Goal: Download file/media

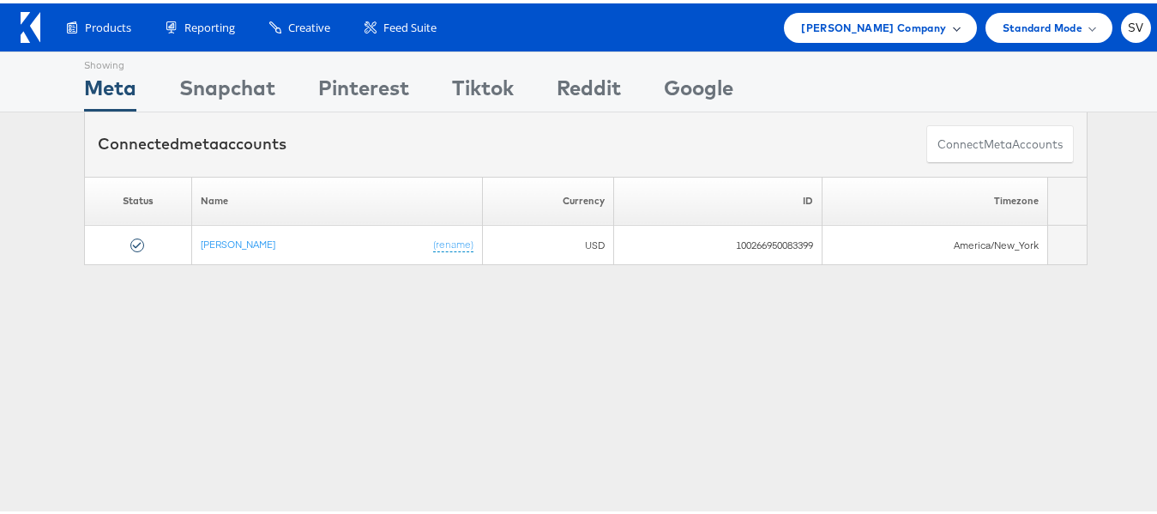
click at [955, 30] on div "[PERSON_NAME] Company" at bounding box center [880, 24] width 192 height 30
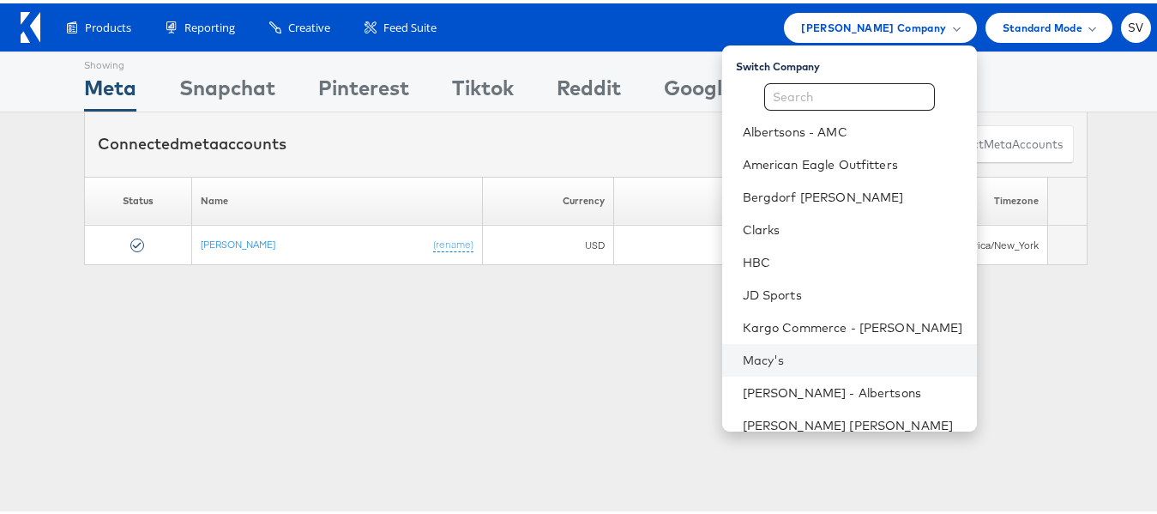
click at [754, 370] on li "Macy's" at bounding box center [849, 356] width 255 height 33
click at [794, 361] on link "Macy's" at bounding box center [853, 356] width 220 height 17
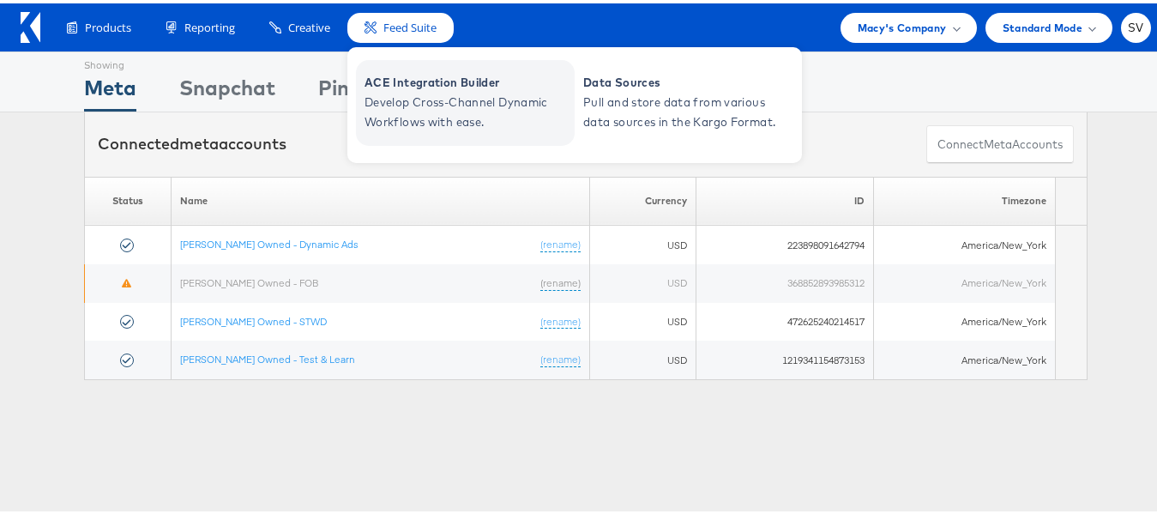
click at [406, 80] on span "ACE Integration Builder" at bounding box center [467, 79] width 206 height 20
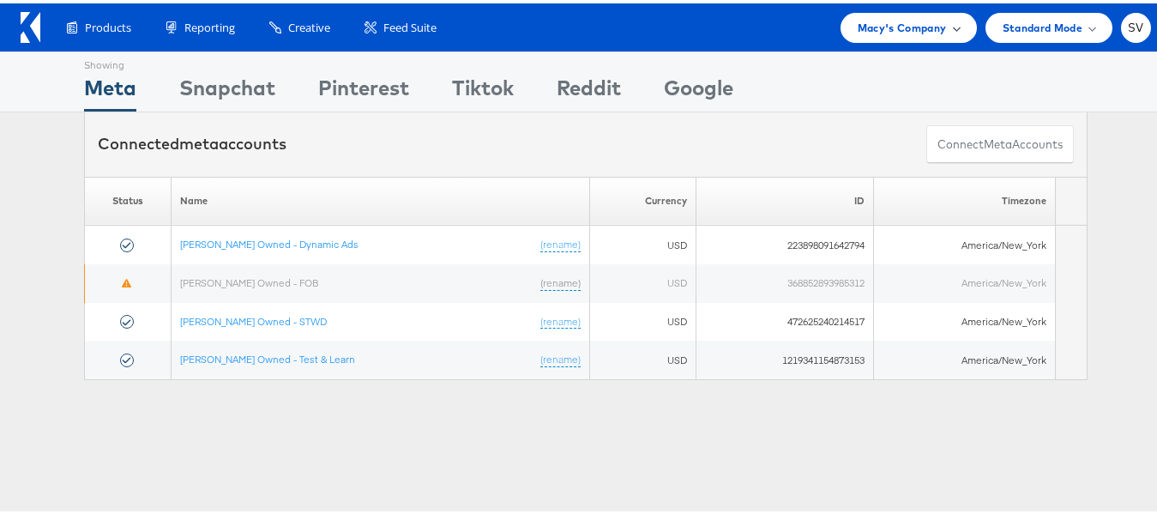
click at [912, 39] on div "Macy's Company" at bounding box center [908, 24] width 136 height 30
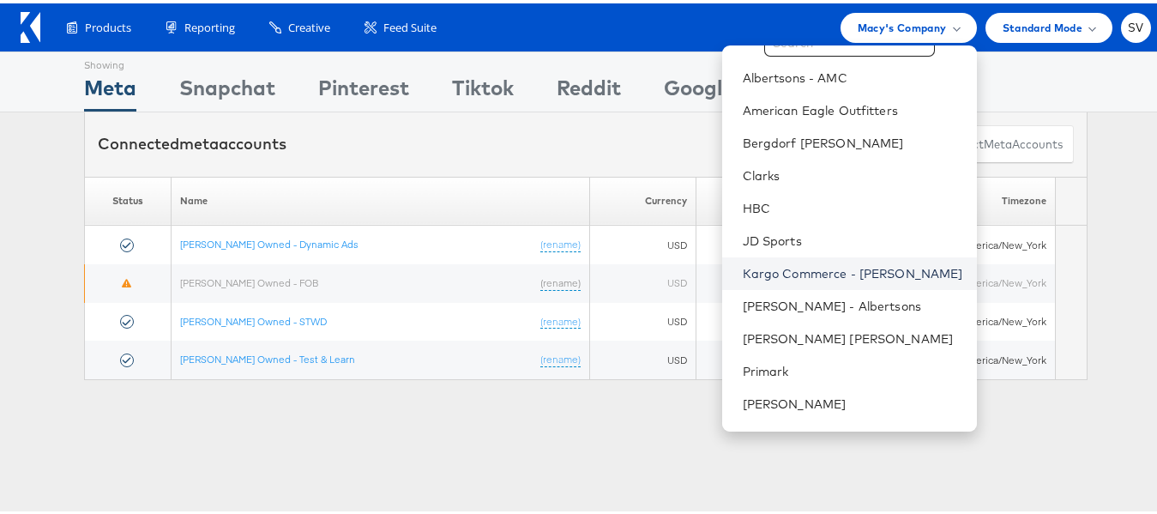
scroll to position [82, 0]
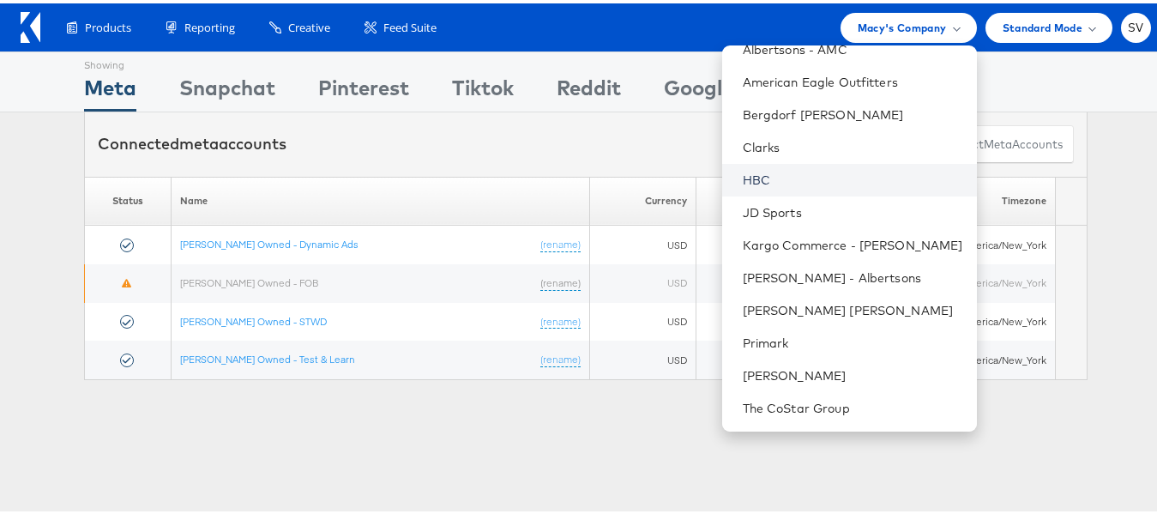
click at [785, 181] on link "HBC" at bounding box center [853, 176] width 220 height 17
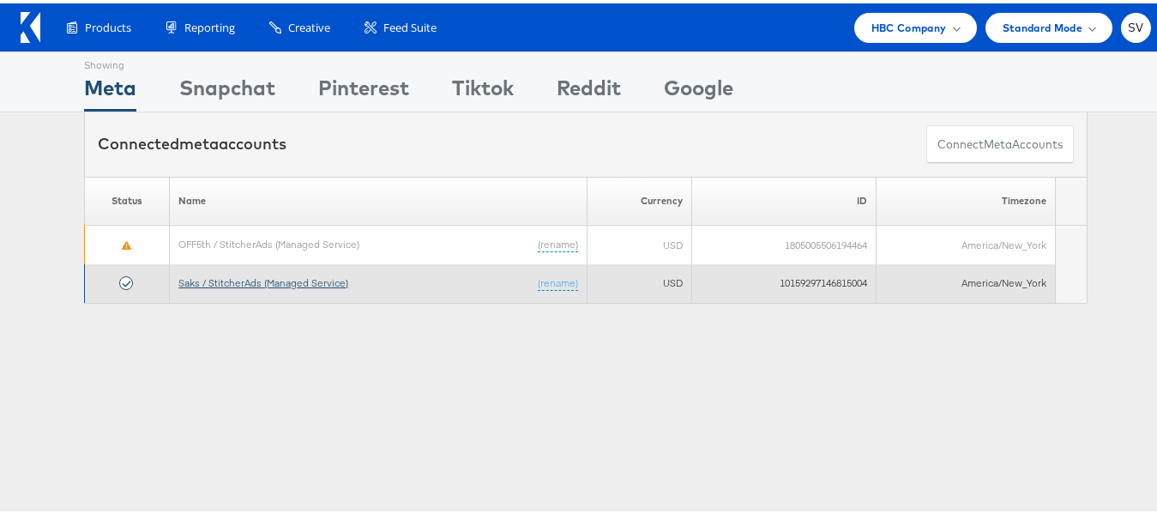
click at [298, 280] on link "Saks / StitcherAds (Managed Service)" at bounding box center [263, 279] width 170 height 13
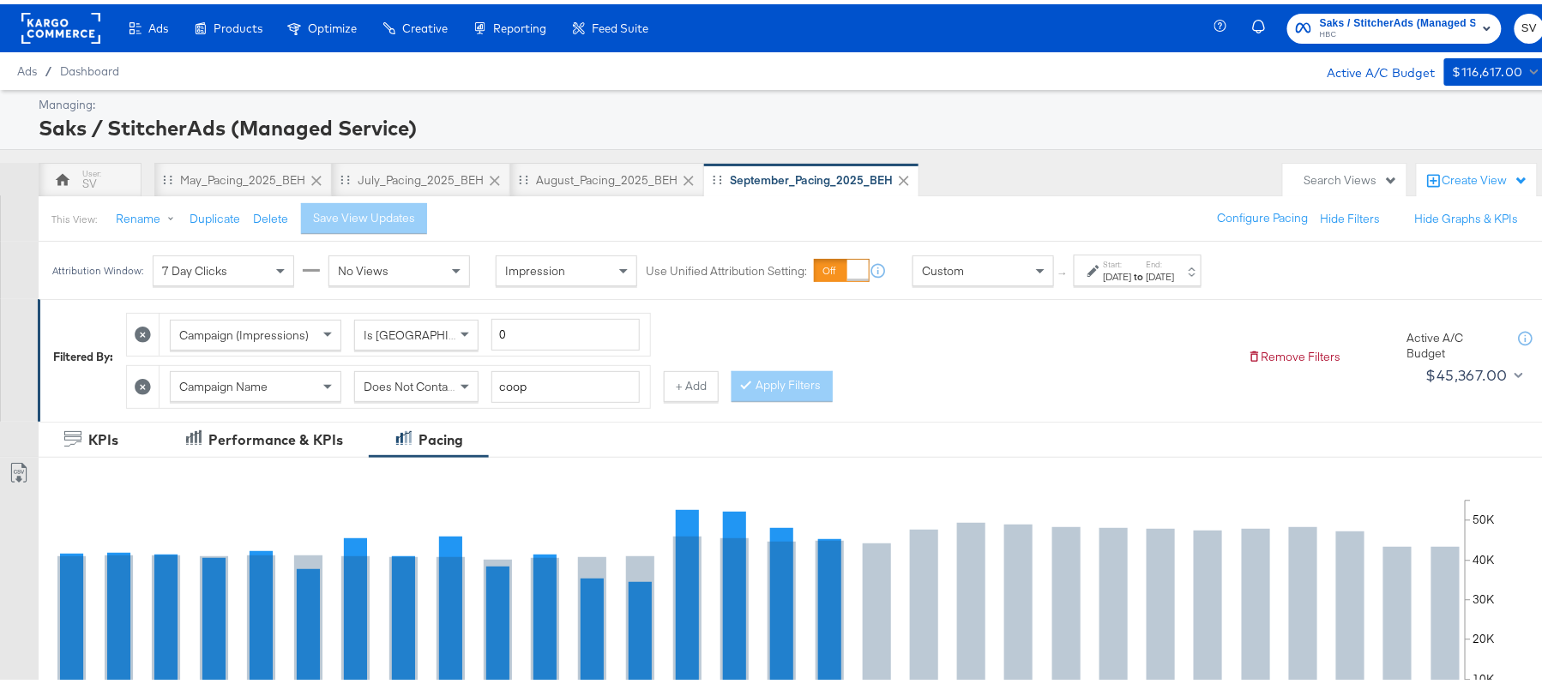
click at [1132, 269] on div "Sep 1st 2025" at bounding box center [1118, 273] width 28 height 14
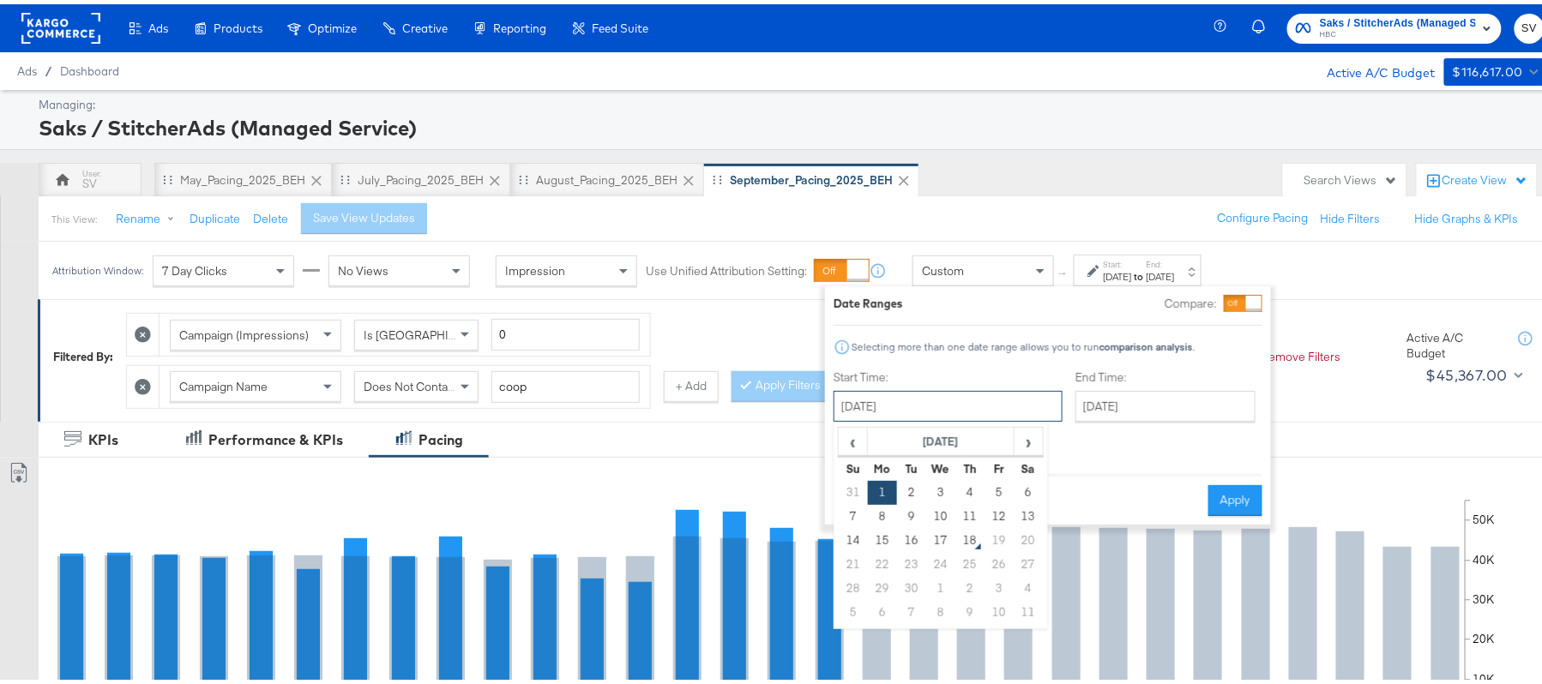
click at [981, 392] on input "September 1st 2025" at bounding box center [948, 402] width 229 height 31
click at [852, 540] on td "14" at bounding box center [853, 537] width 29 height 24
type input "September 14th 2025"
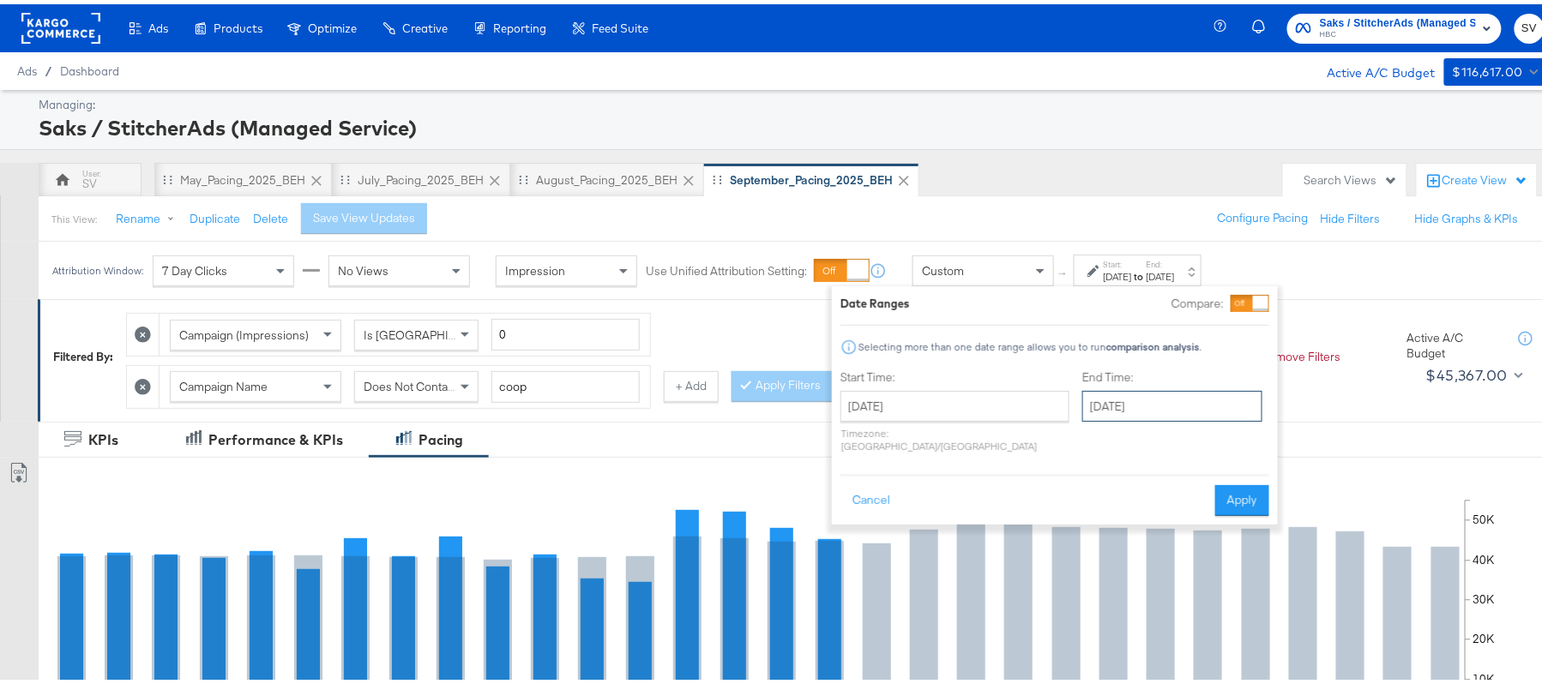
click at [1181, 413] on input "September 30th 2025" at bounding box center [1172, 402] width 180 height 31
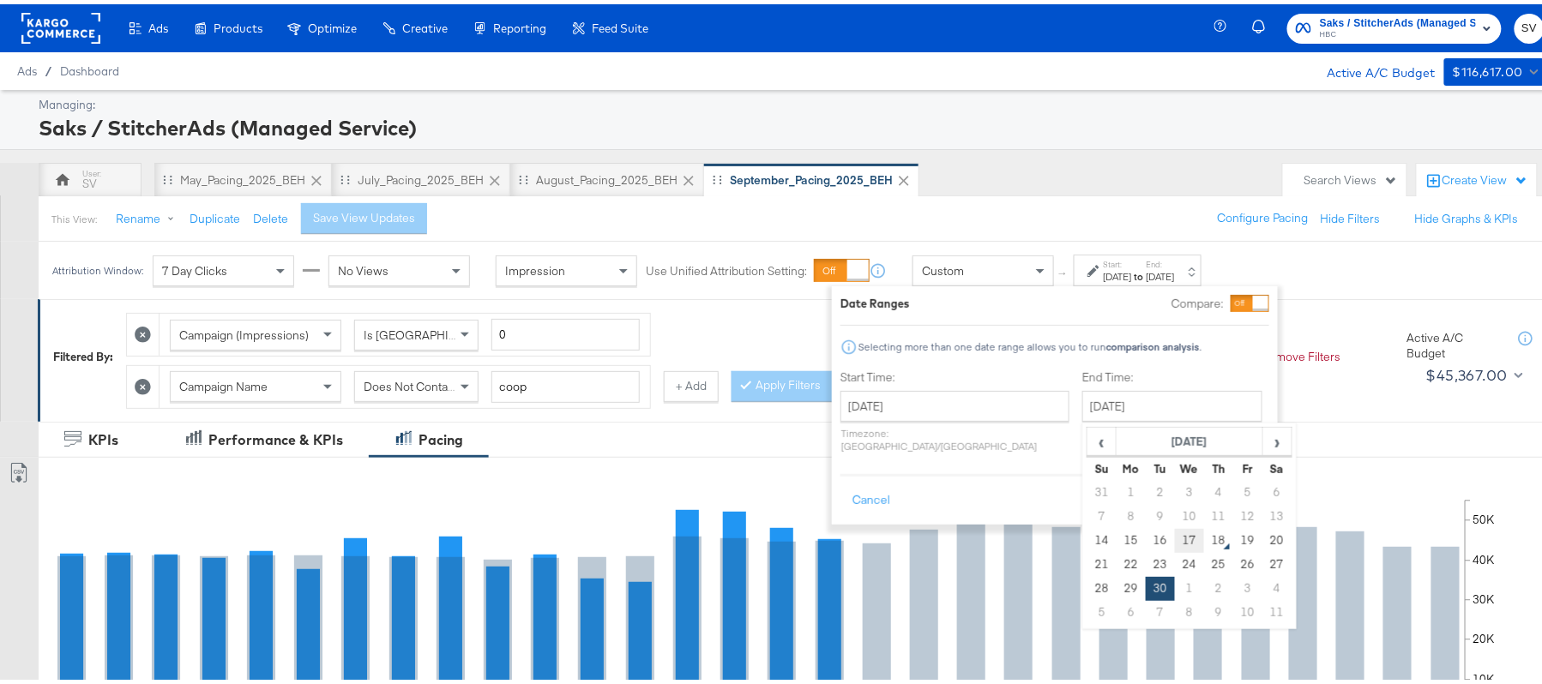
click at [1175, 539] on td "17" at bounding box center [1189, 537] width 29 height 24
type input "September 17th 2025"
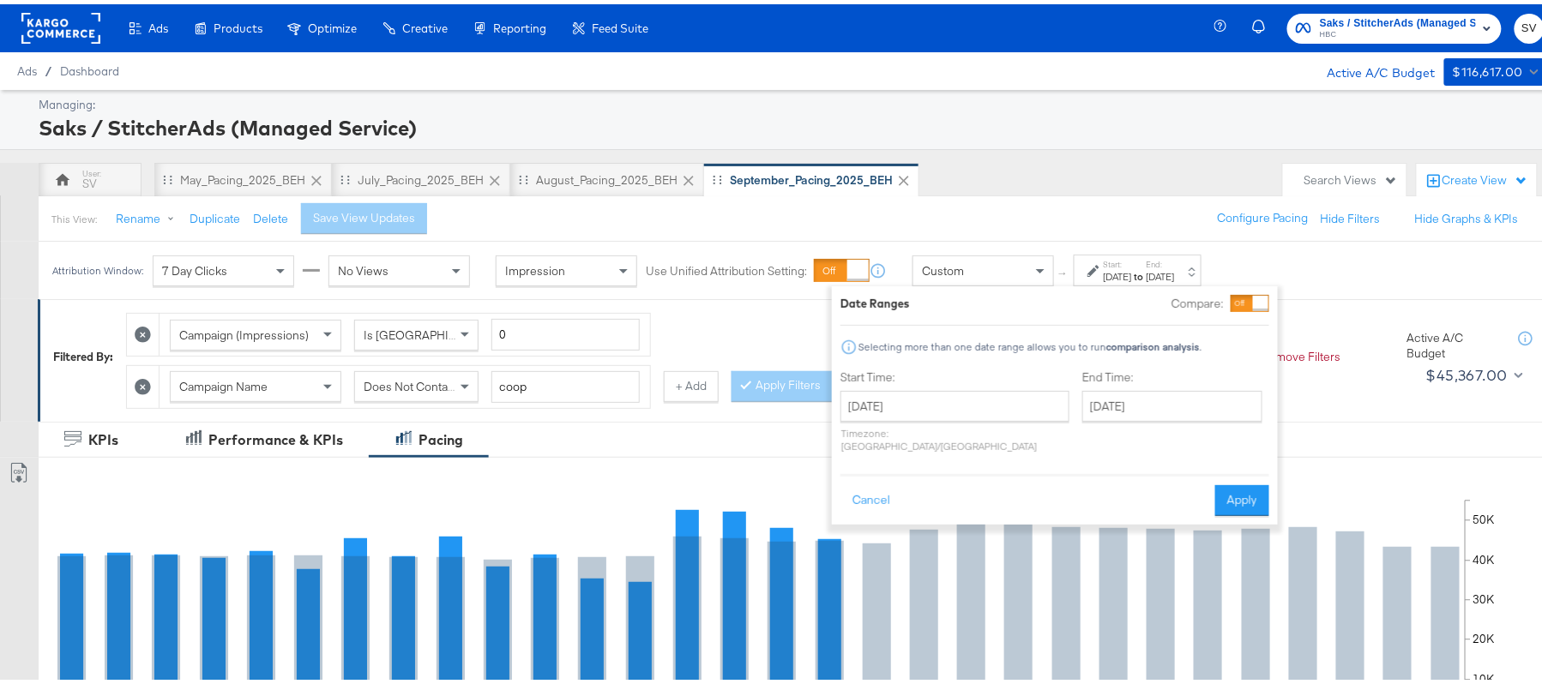
click at [1228, 485] on button "Apply" at bounding box center [1242, 496] width 54 height 31
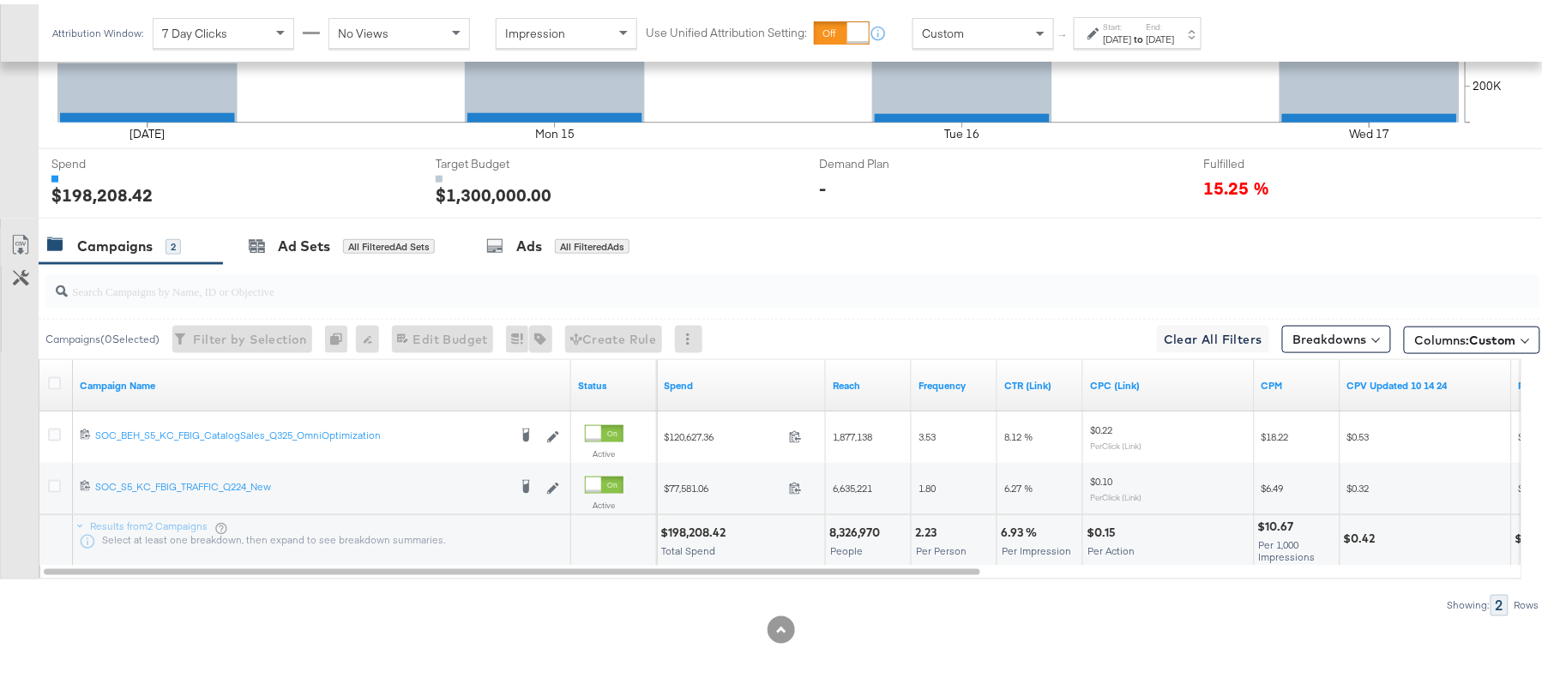
scroll to position [605, 0]
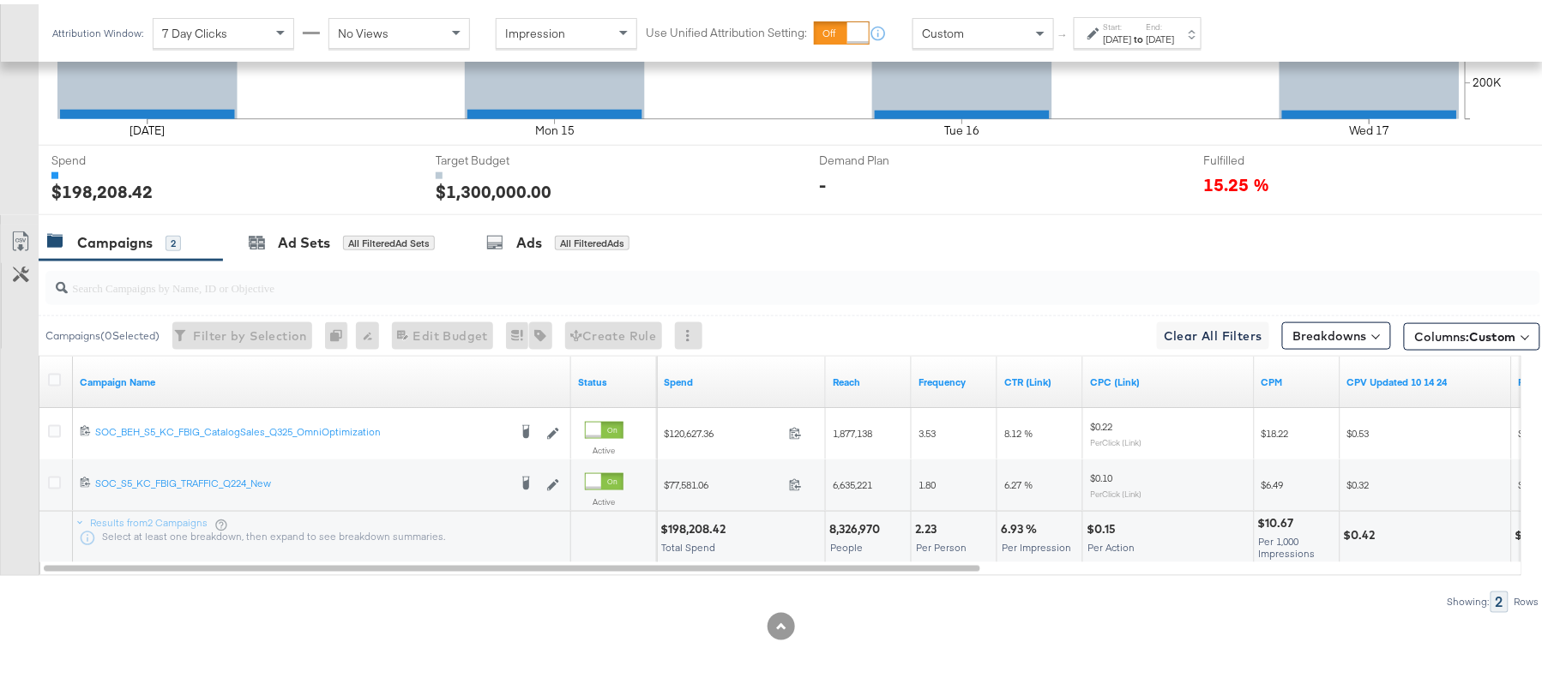
click at [168, 232] on div "2" at bounding box center [173, 239] width 15 height 15
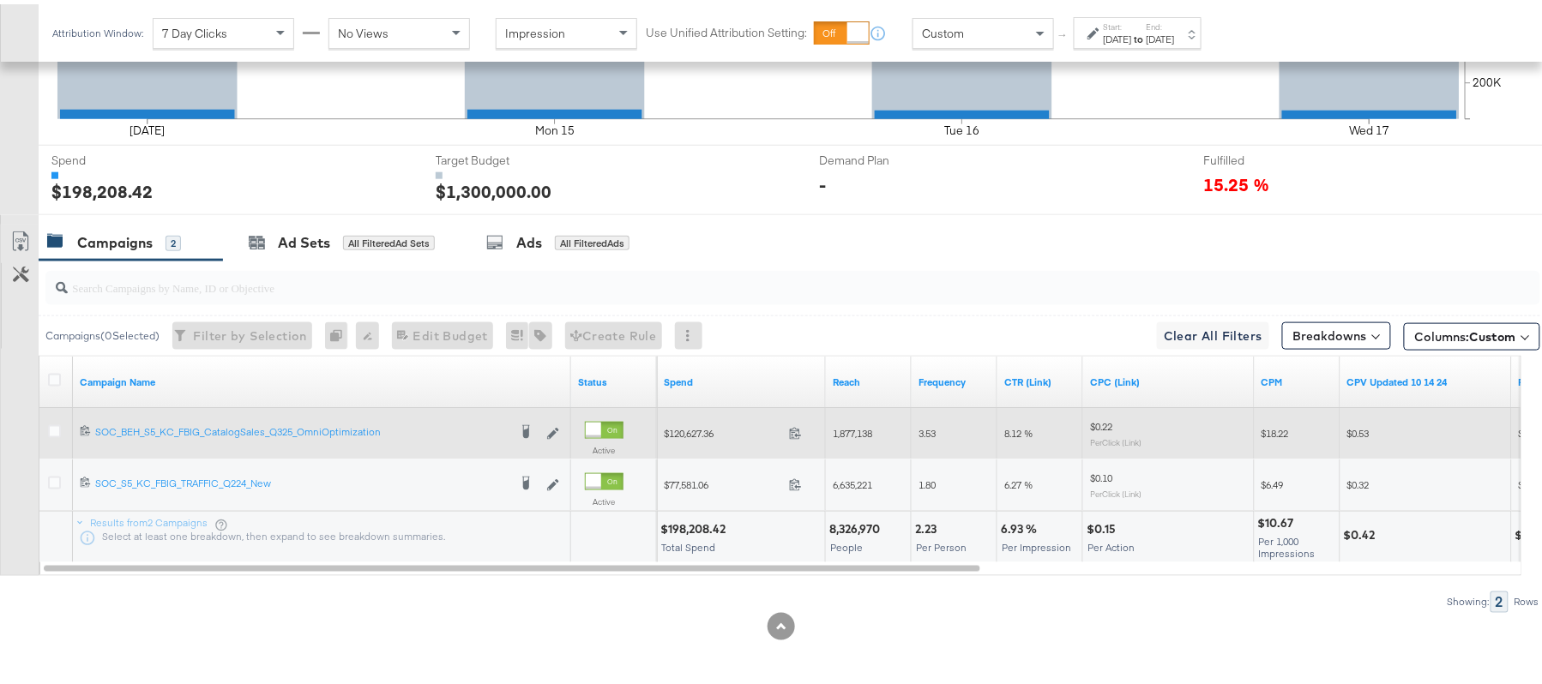
click at [46, 427] on div at bounding box center [57, 429] width 32 height 31
click at [56, 427] on icon at bounding box center [54, 427] width 13 height 13
click at [0, 0] on input "checkbox" at bounding box center [0, 0] width 0 height 0
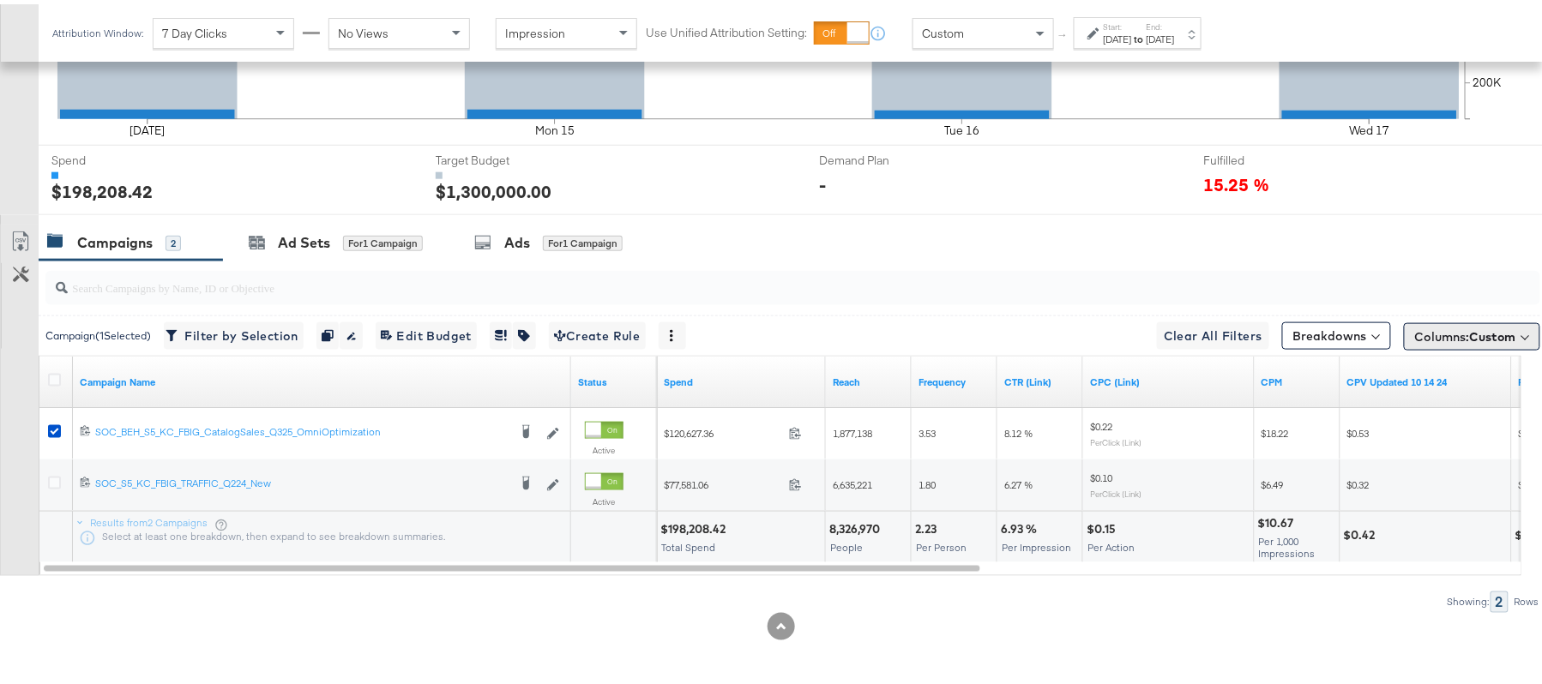
click at [1404, 329] on button "Columns: Custom" at bounding box center [1472, 332] width 136 height 27
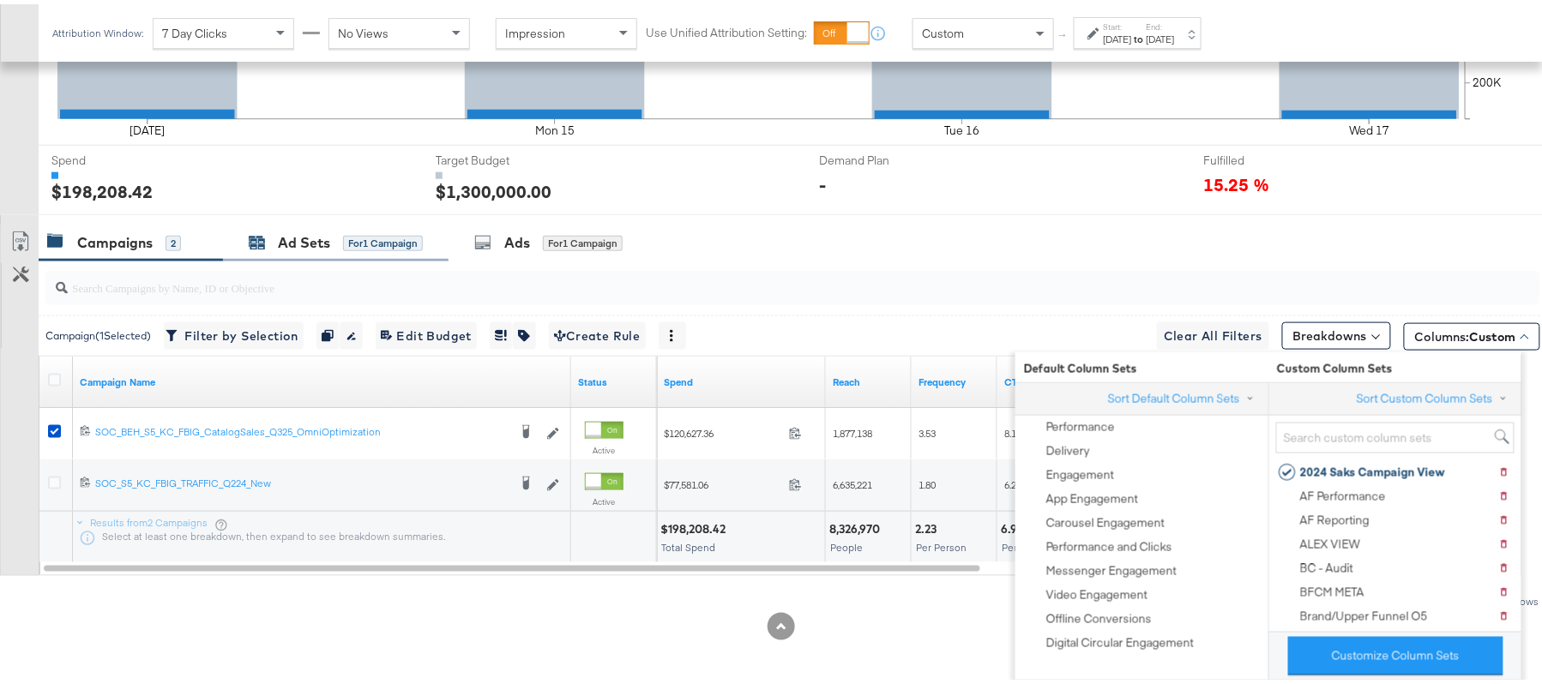
click at [274, 231] on div "Ad Sets for 1 Campaign" at bounding box center [336, 239] width 174 height 20
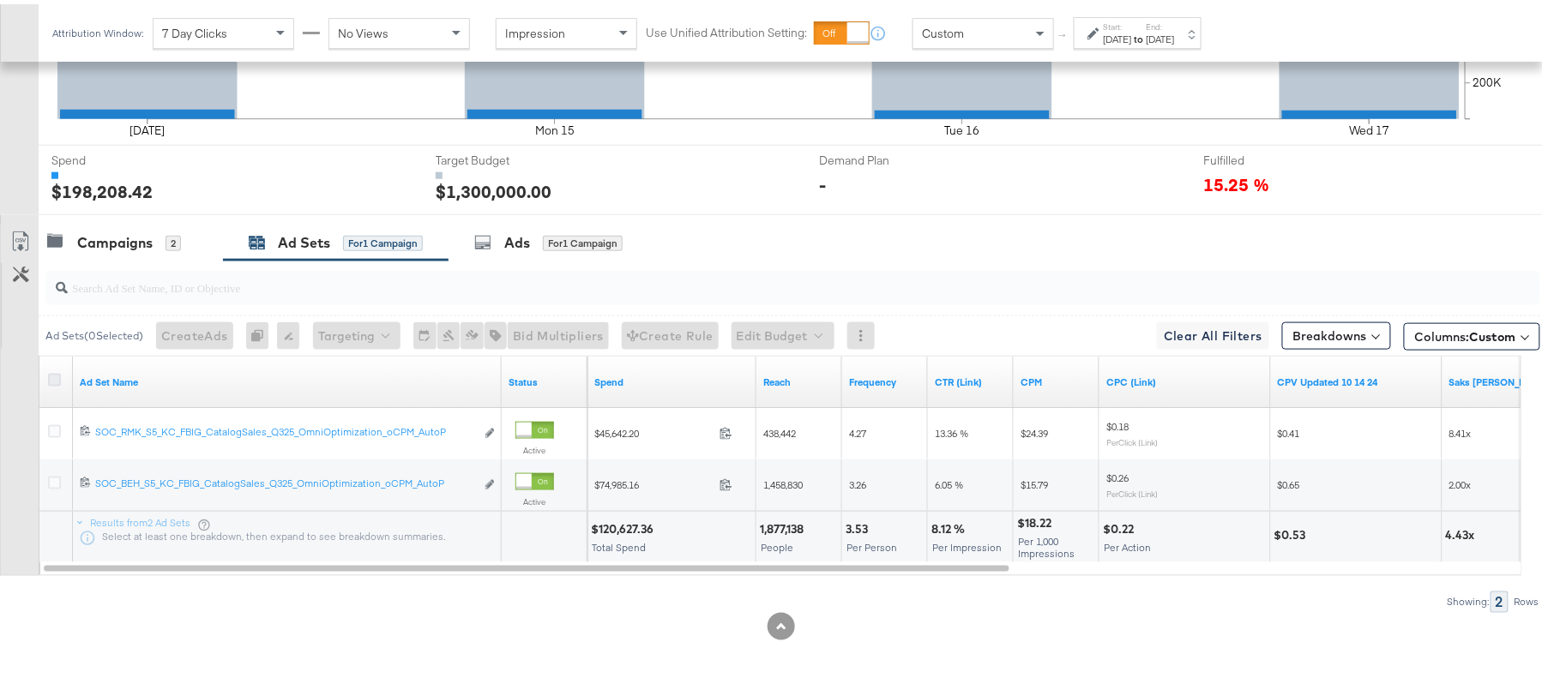
click at [48, 376] on icon at bounding box center [54, 376] width 13 height 13
click at [0, 0] on input "checkbox" at bounding box center [0, 0] width 0 height 0
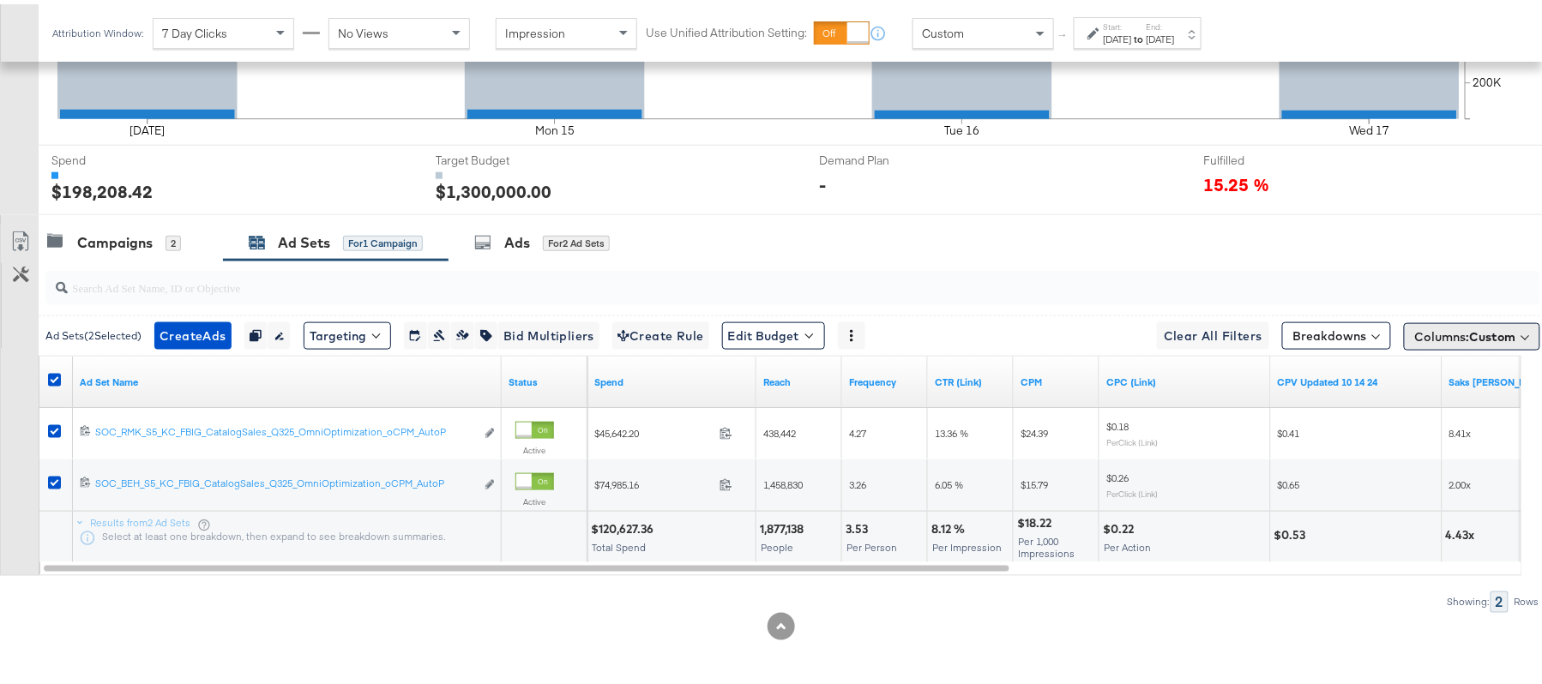
click at [1436, 338] on span "Columns: Custom" at bounding box center [1465, 332] width 101 height 17
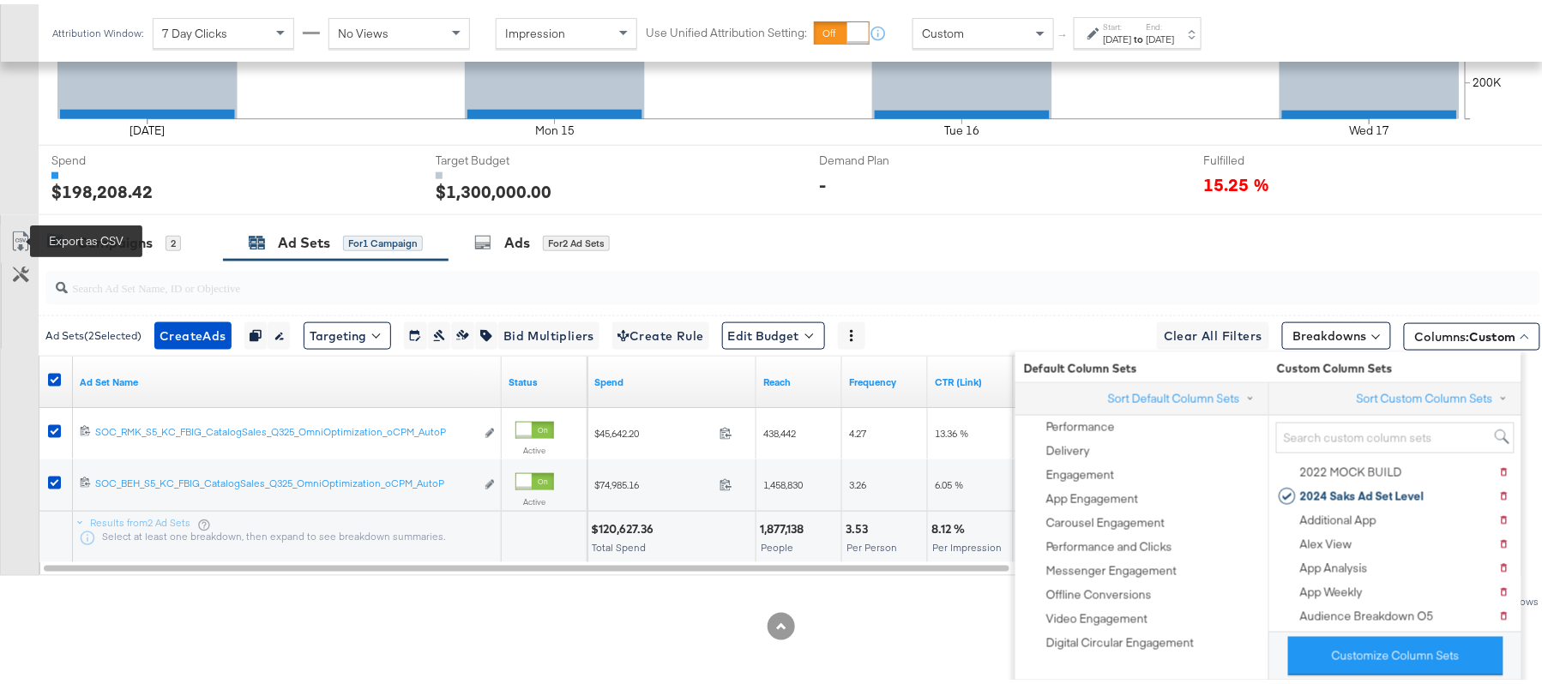
click at [21, 244] on icon at bounding box center [20, 240] width 10 height 13
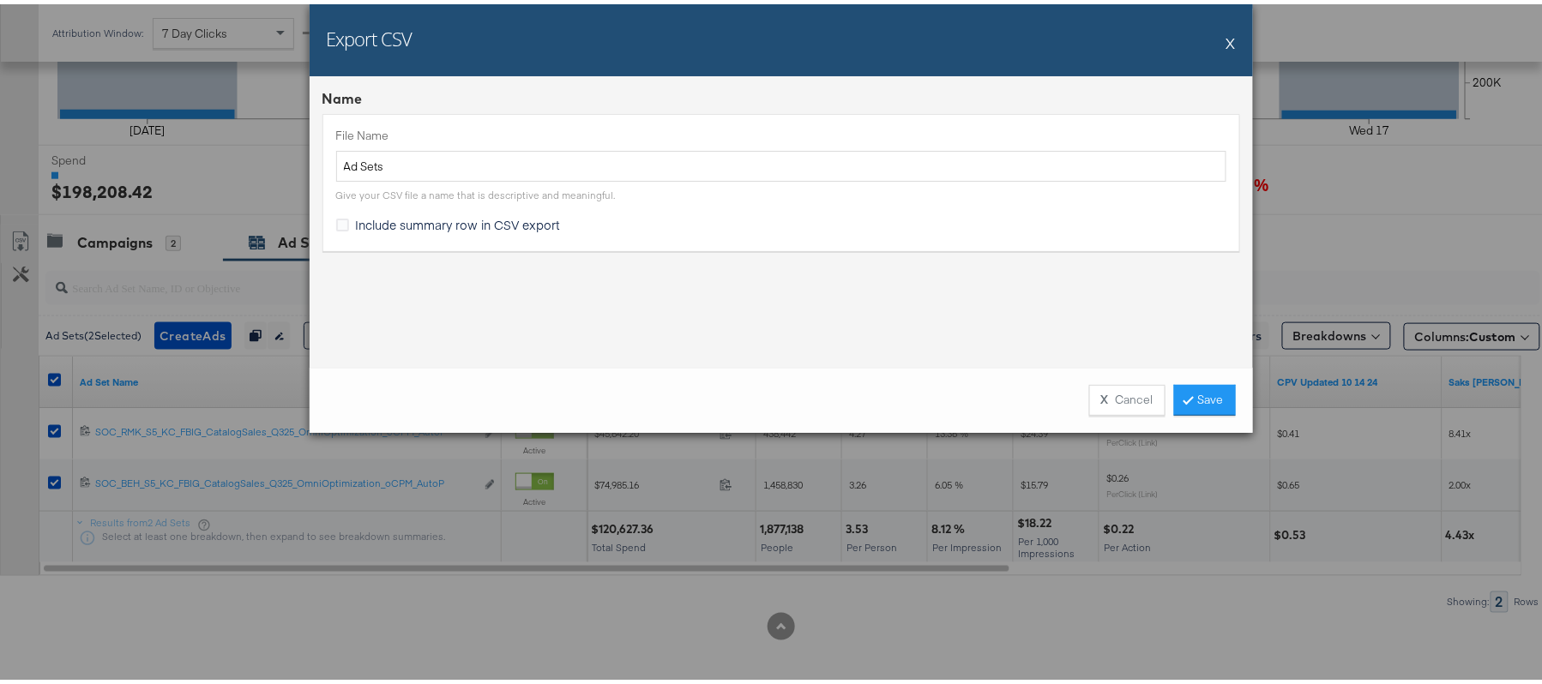
click at [401, 228] on span "Include summary row in CSV export" at bounding box center [458, 220] width 205 height 17
click at [0, 0] on input "Include summary row in CSV export" at bounding box center [0, 0] width 0 height 0
click at [1195, 385] on link "Save" at bounding box center [1205, 396] width 62 height 31
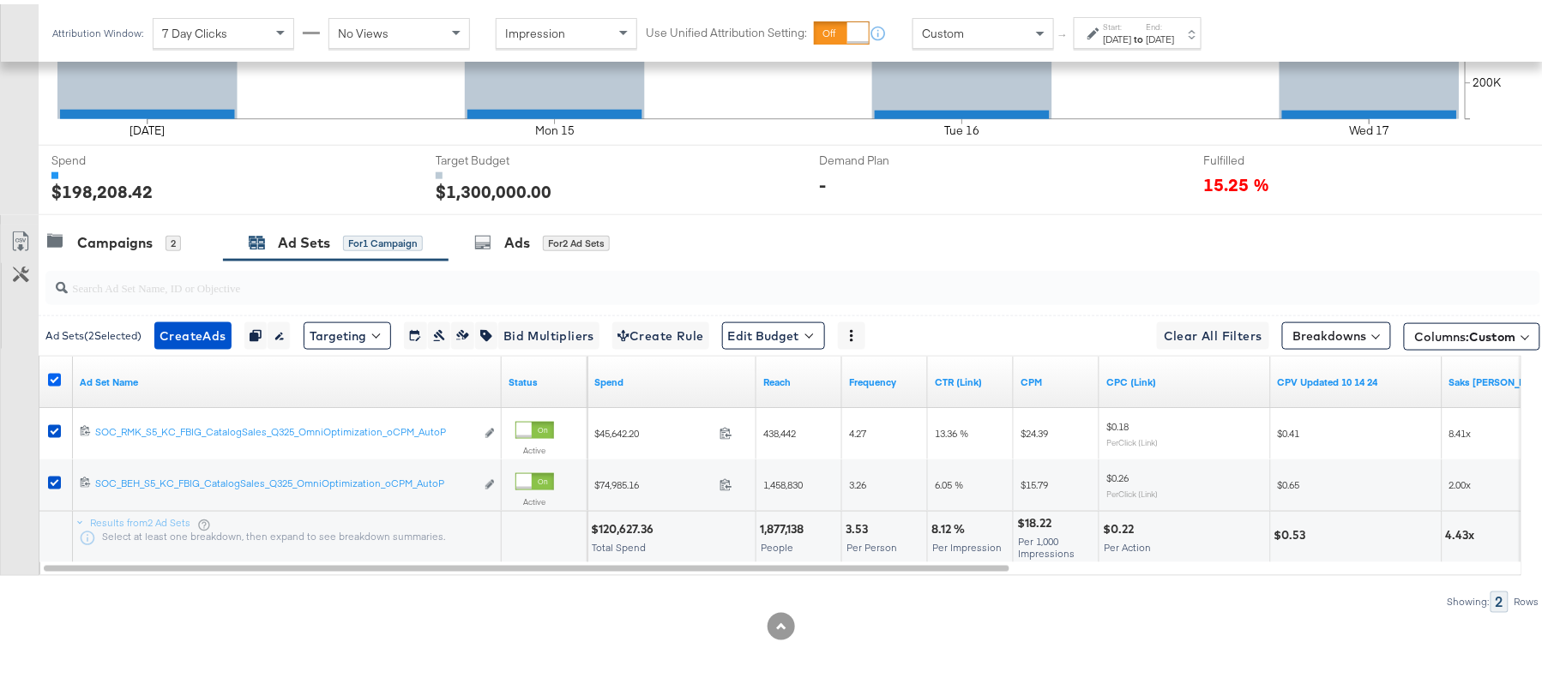
click at [56, 377] on icon at bounding box center [54, 376] width 13 height 13
click at [0, 0] on input "checkbox" at bounding box center [0, 0] width 0 height 0
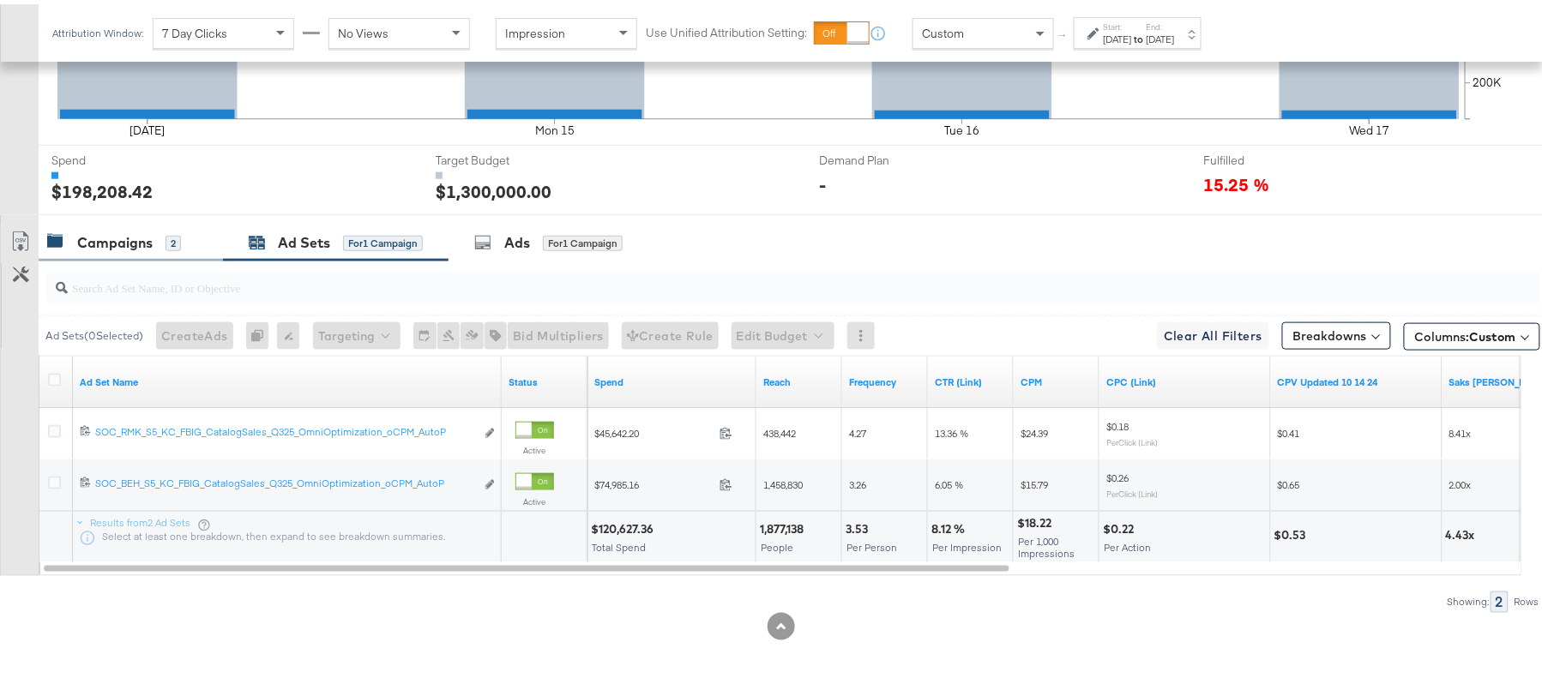
click at [145, 225] on div "Campaigns 2" at bounding box center [131, 238] width 184 height 37
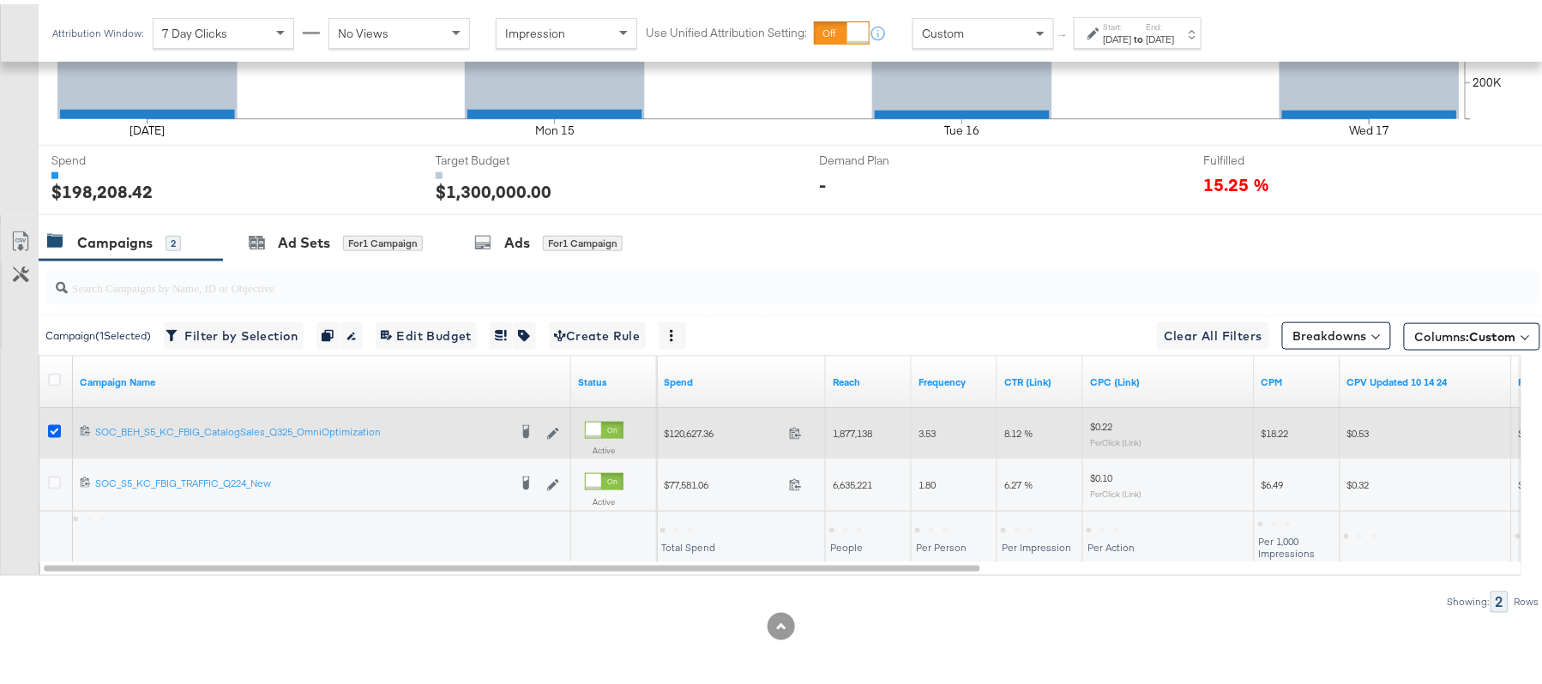
click at [56, 426] on icon at bounding box center [54, 427] width 13 height 13
click at [0, 0] on input "checkbox" at bounding box center [0, 0] width 0 height 0
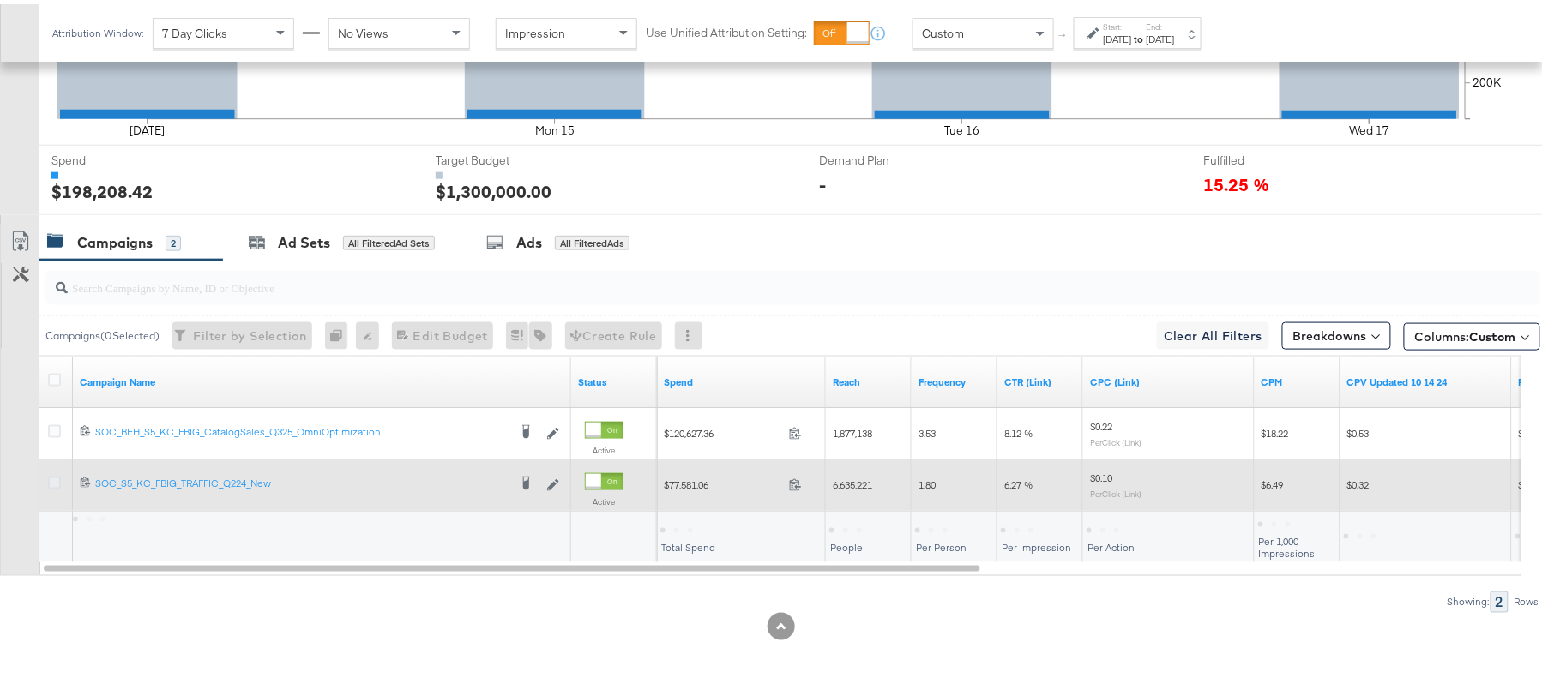
click at [52, 481] on icon at bounding box center [54, 479] width 13 height 13
click at [0, 0] on input "checkbox" at bounding box center [0, 0] width 0 height 0
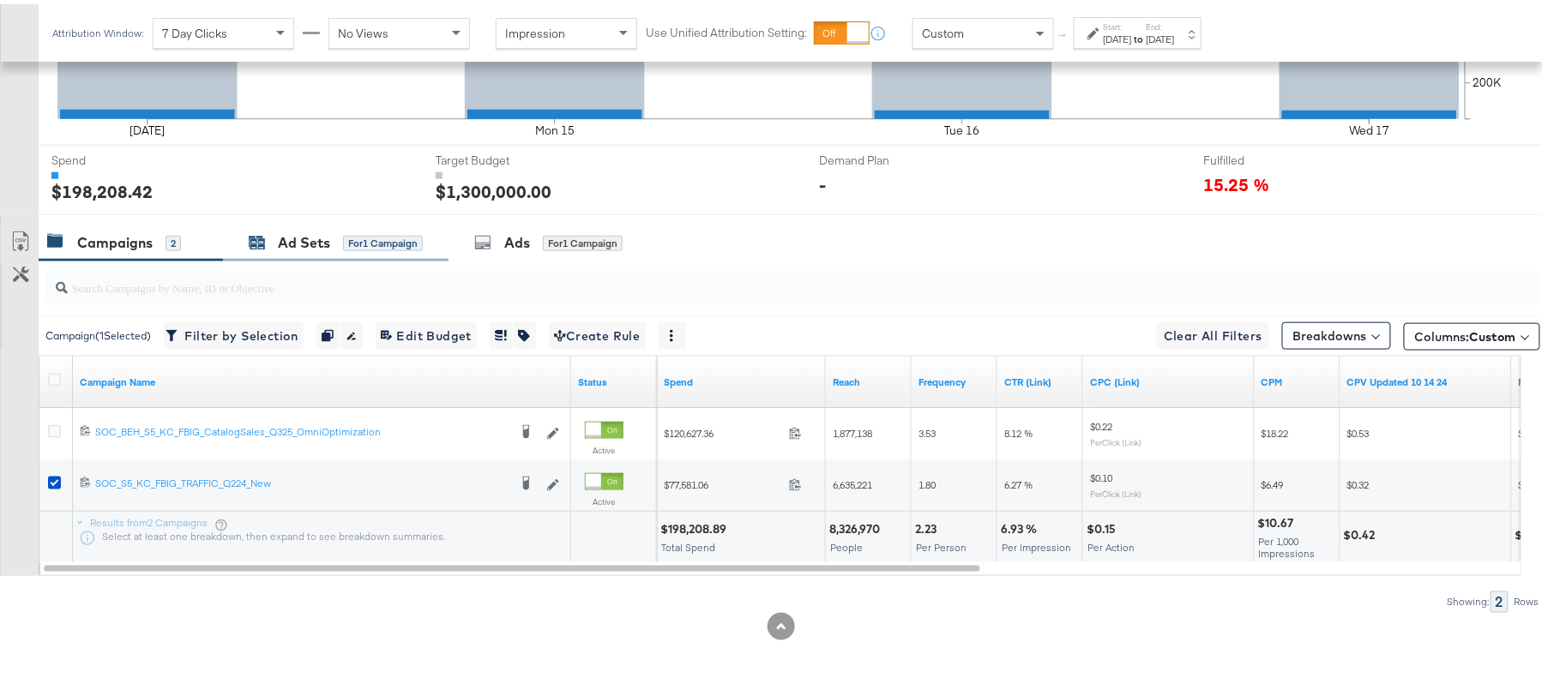
click at [310, 242] on div "Ad Sets" at bounding box center [304, 239] width 52 height 20
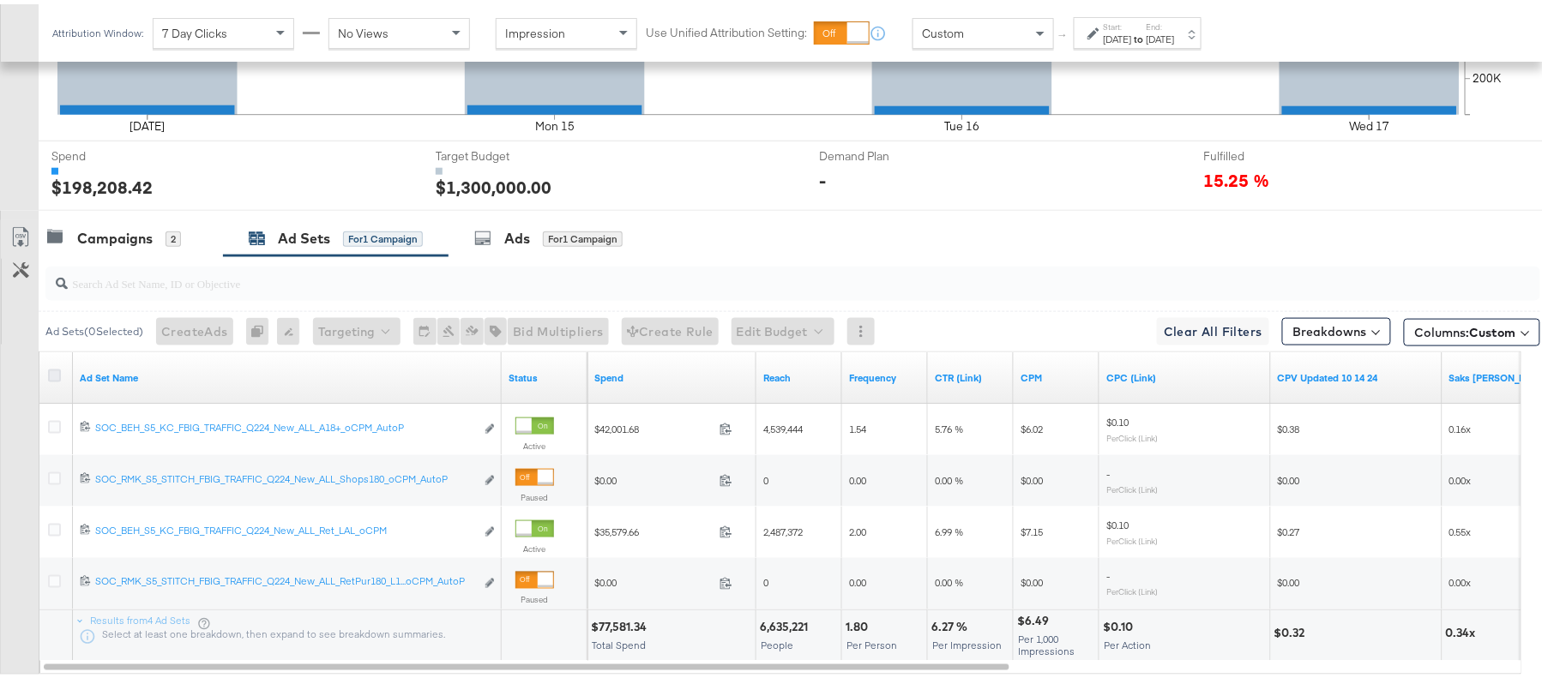
click at [56, 376] on icon at bounding box center [54, 371] width 13 height 13
click at [0, 0] on input "checkbox" at bounding box center [0, 0] width 0 height 0
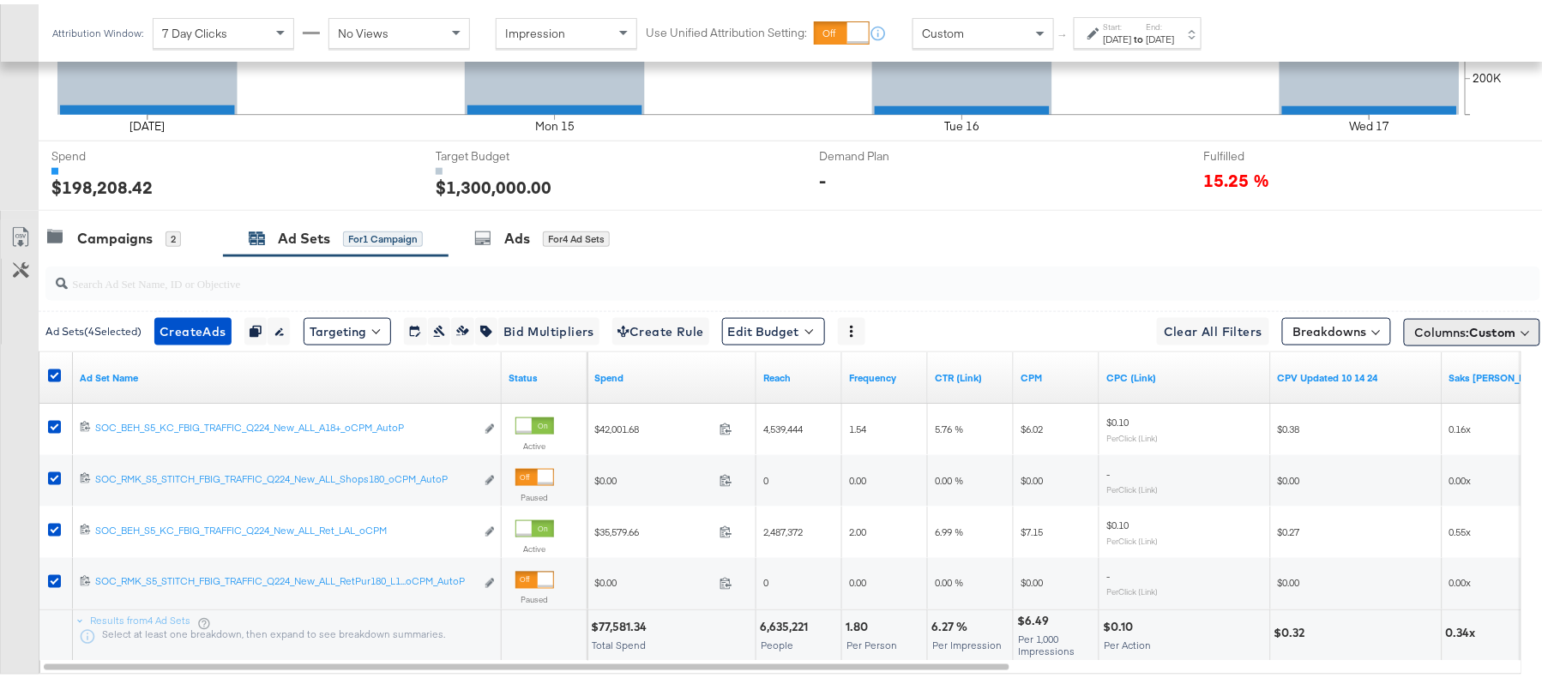
click at [1470, 334] on span "Custom" at bounding box center [1493, 328] width 46 height 15
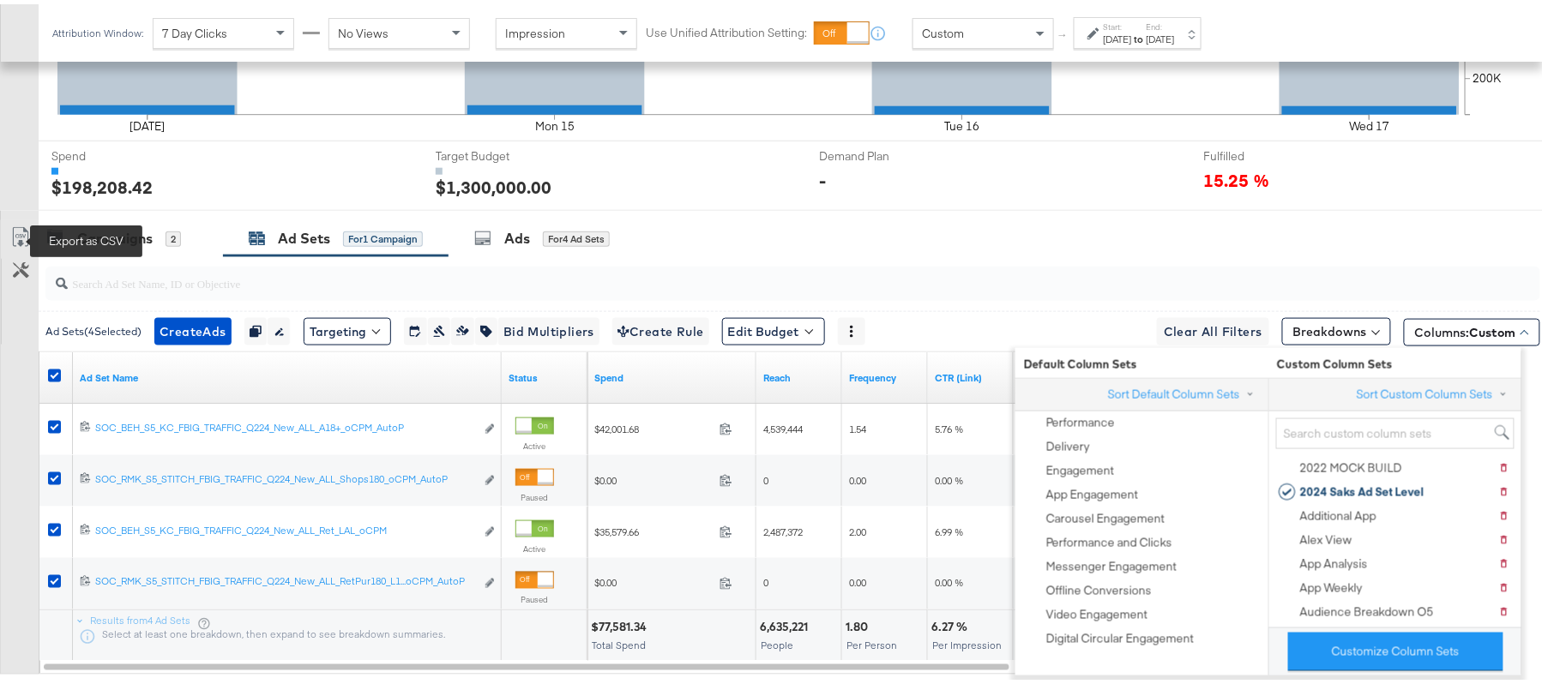
click at [15, 235] on icon at bounding box center [20, 233] width 21 height 21
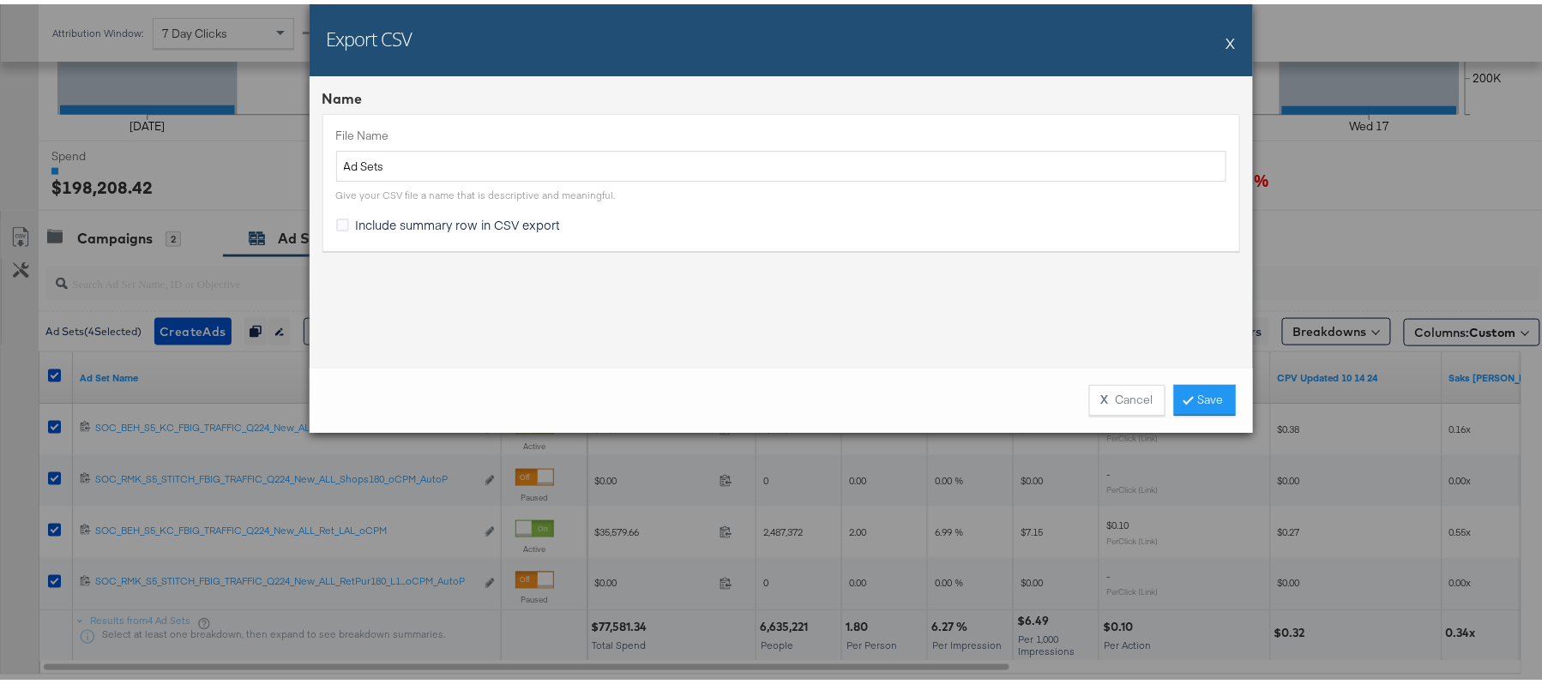
click at [361, 227] on span "Include summary row in CSV export" at bounding box center [458, 220] width 205 height 17
click at [0, 0] on input "Include summary row in CSV export" at bounding box center [0, 0] width 0 height 0
click at [1192, 402] on link "Save" at bounding box center [1205, 396] width 62 height 31
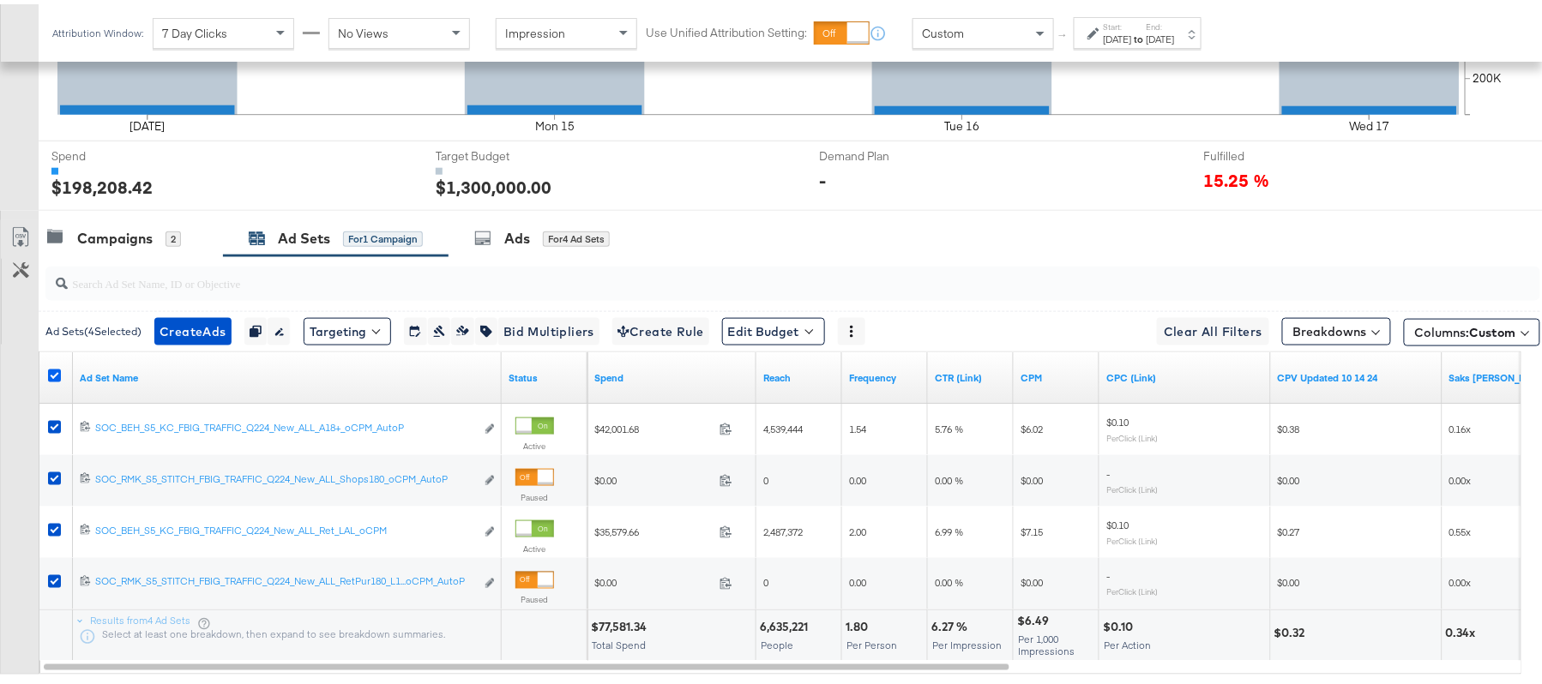
click at [53, 378] on icon at bounding box center [54, 371] width 13 height 13
click at [0, 0] on input "checkbox" at bounding box center [0, 0] width 0 height 0
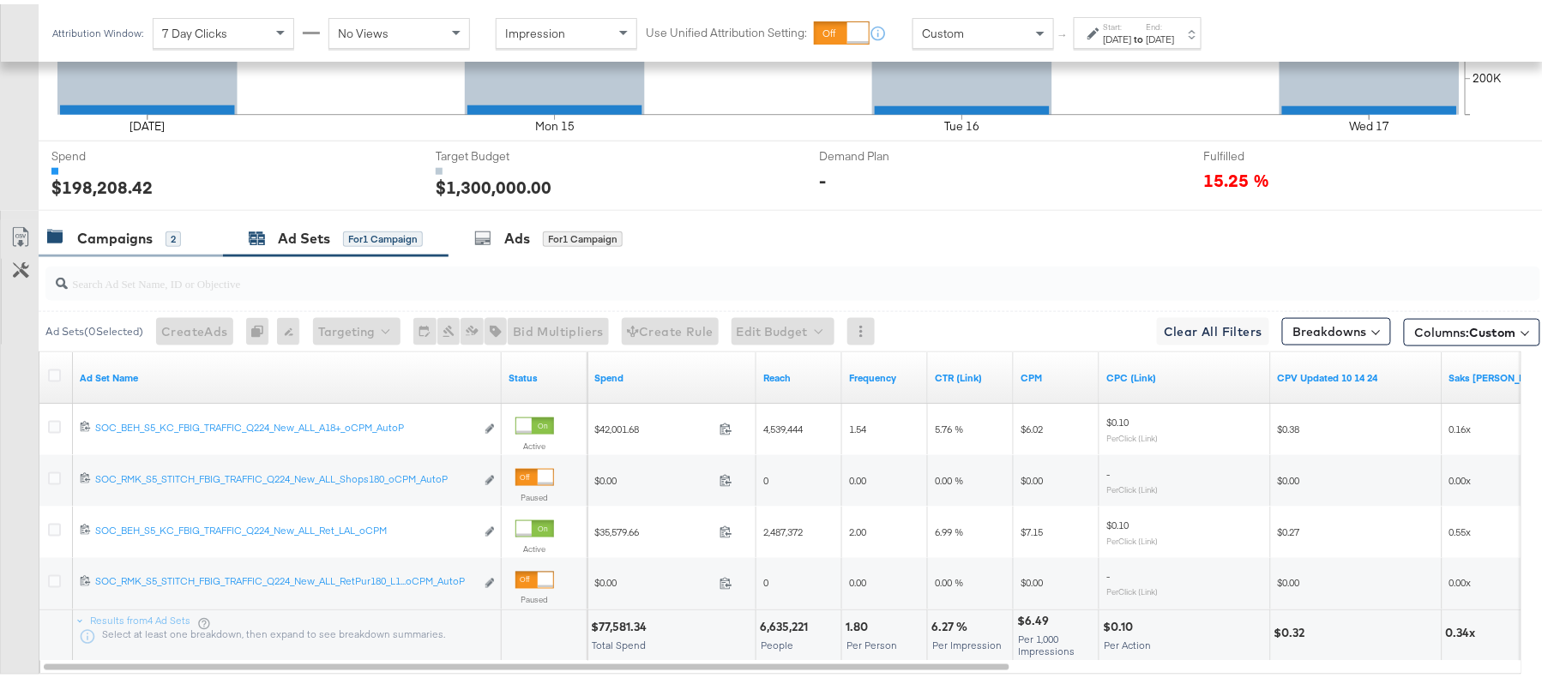
click at [154, 226] on div "Campaigns 2" at bounding box center [131, 234] width 184 height 37
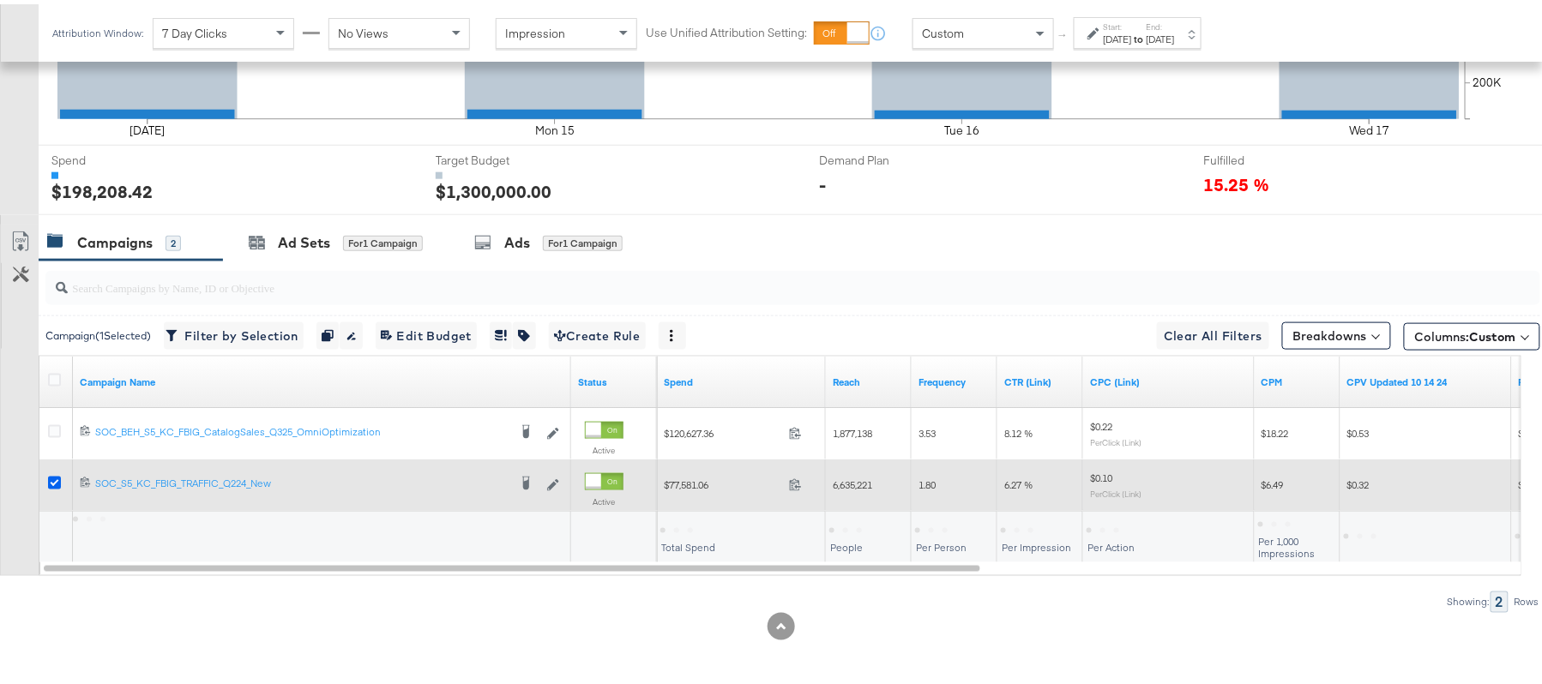
click at [55, 474] on icon at bounding box center [54, 479] width 13 height 13
click at [0, 0] on input "checkbox" at bounding box center [0, 0] width 0 height 0
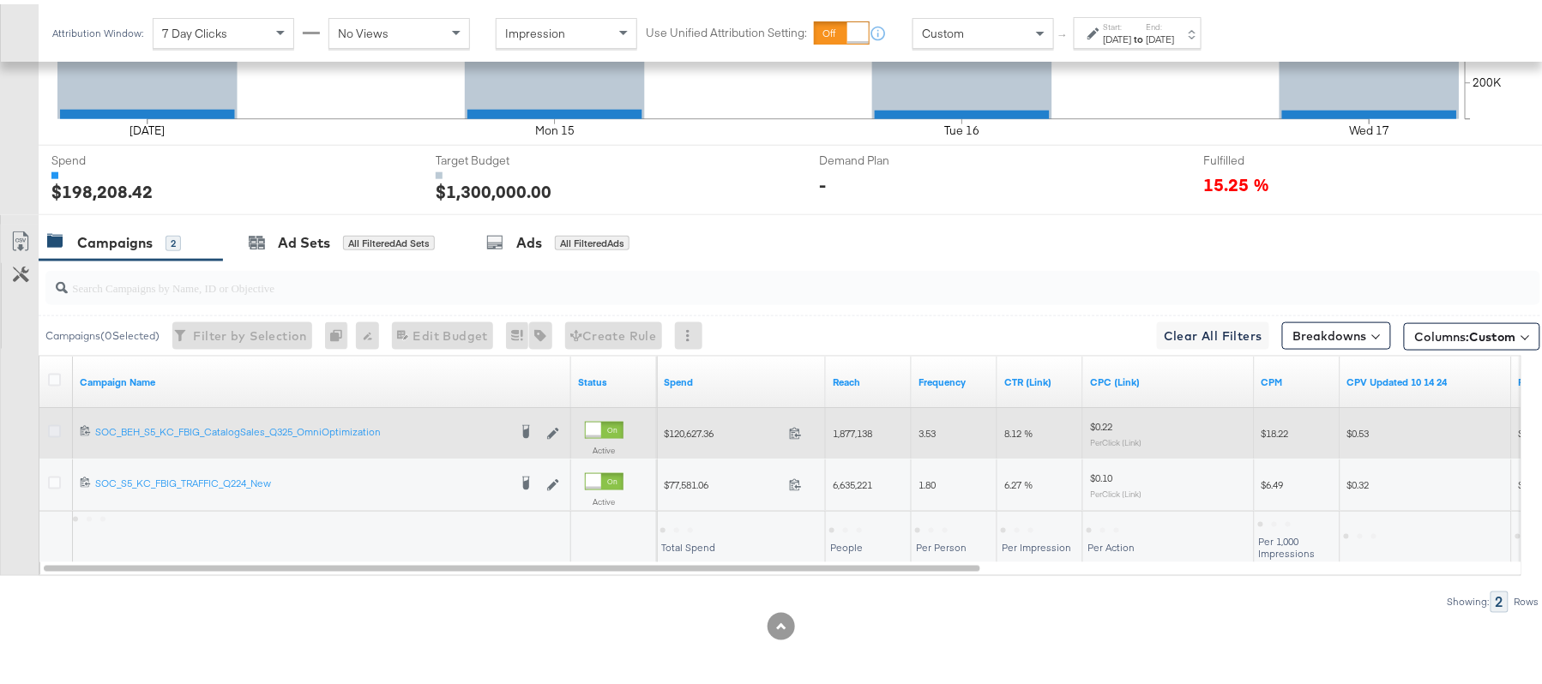
click at [57, 423] on icon at bounding box center [54, 427] width 13 height 13
click at [0, 0] on input "checkbox" at bounding box center [0, 0] width 0 height 0
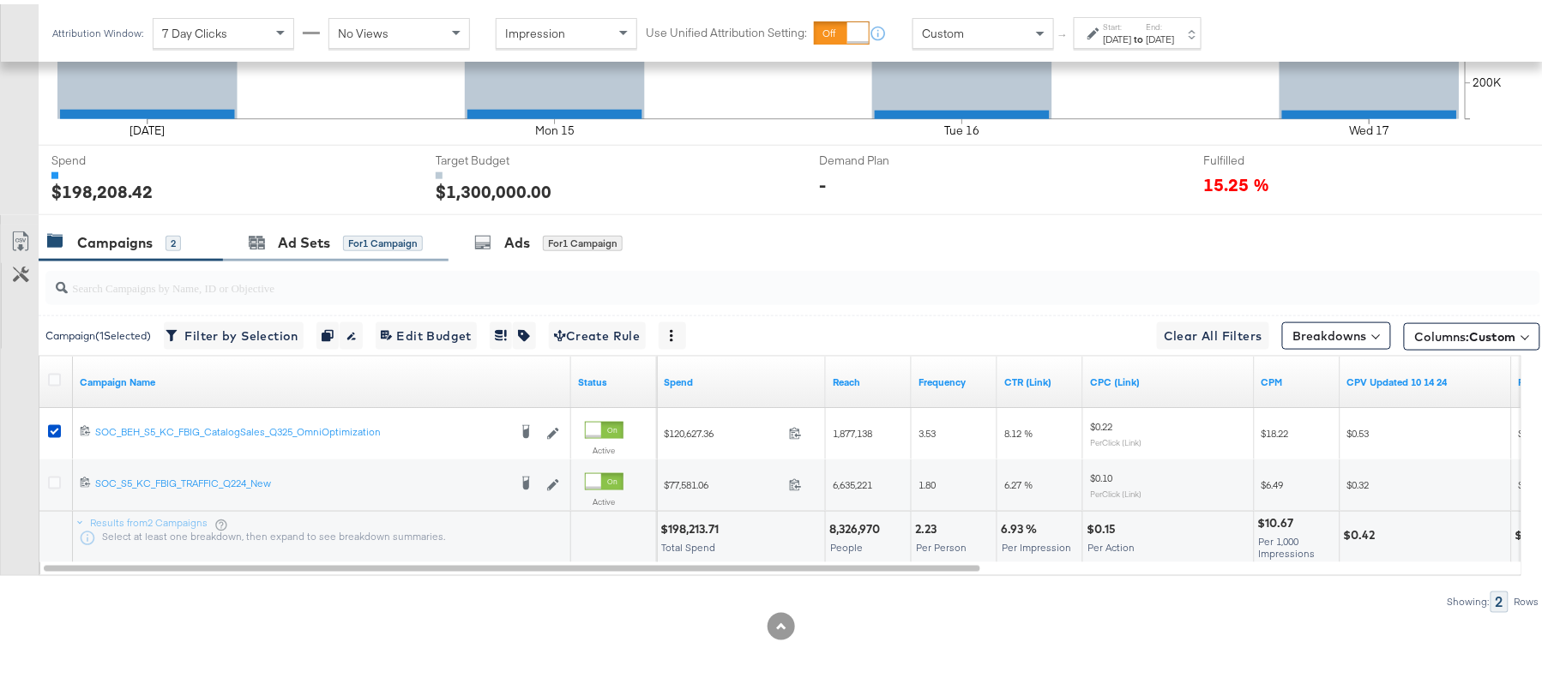
click at [316, 226] on div "Ad Sets for 1 Campaign" at bounding box center [336, 238] width 226 height 37
